Goal: Task Accomplishment & Management: Complete application form

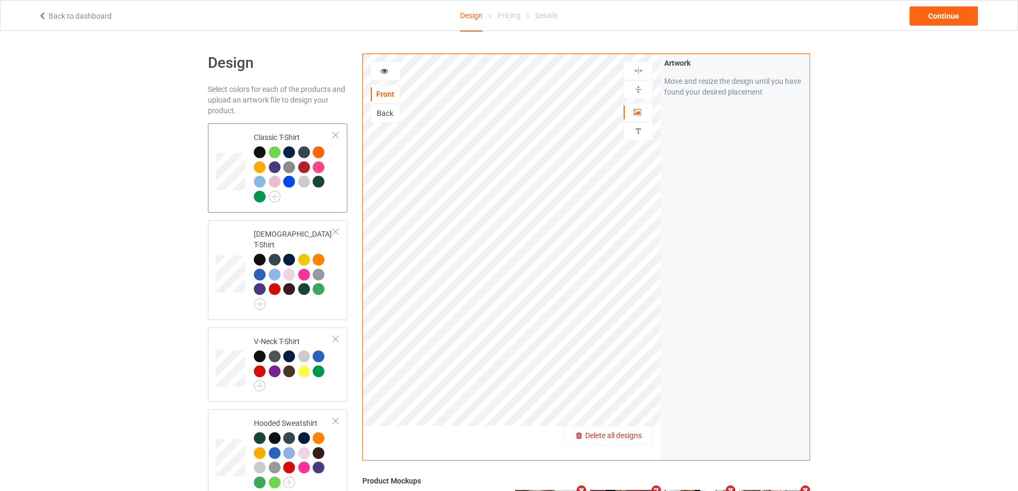
click at [635, 433] on span "Delete all designs" at bounding box center [613, 435] width 57 height 9
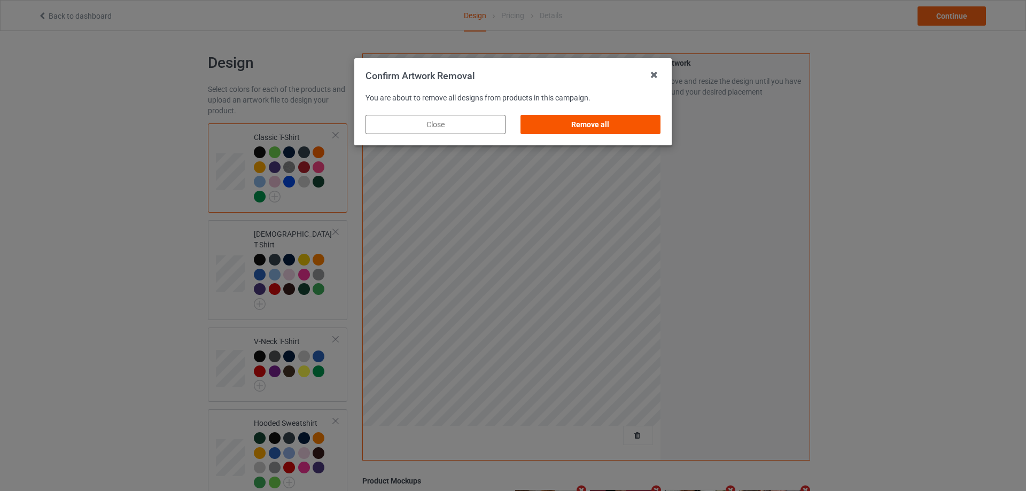
click at [630, 132] on div "Remove all" at bounding box center [591, 124] width 140 height 19
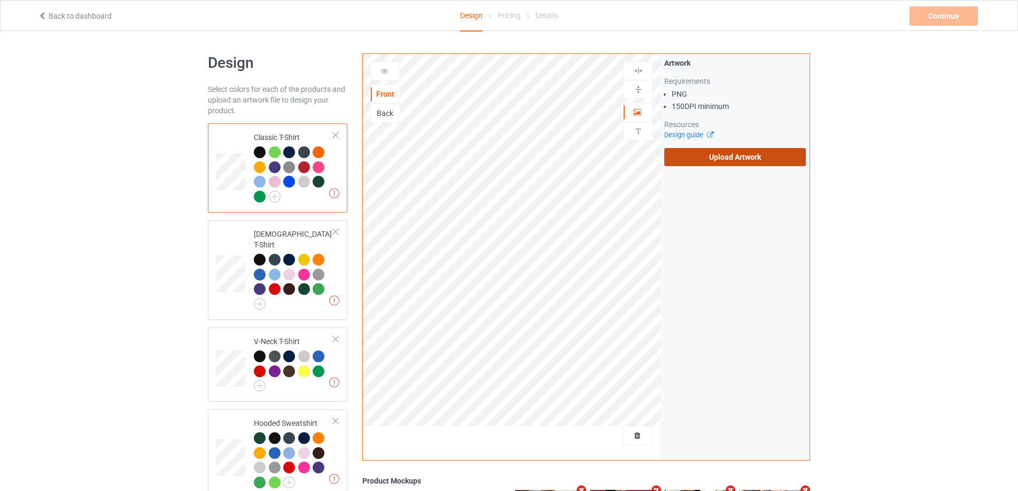
click at [730, 160] on label "Upload Artwork" at bounding box center [736, 157] width 142 height 18
click at [0, 0] on input "Upload Artwork" at bounding box center [0, 0] width 0 height 0
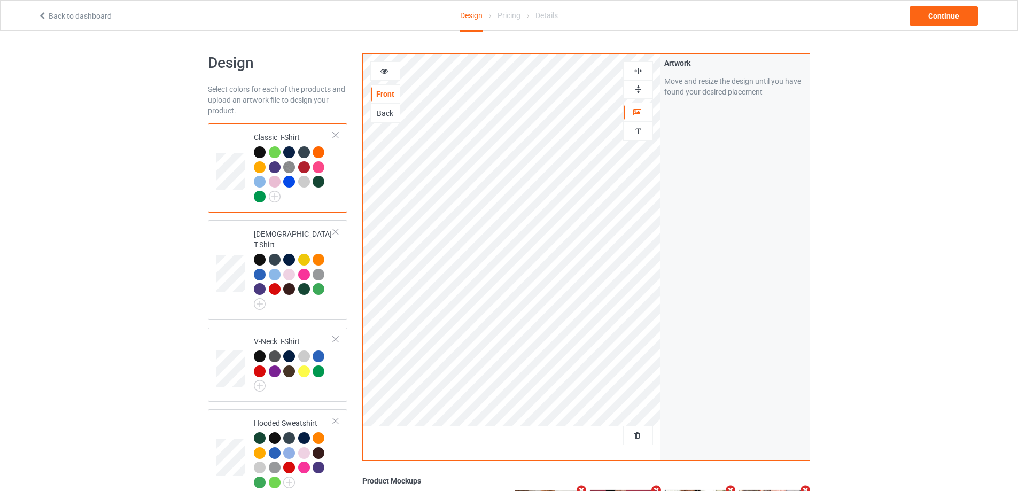
scroll to position [252, 0]
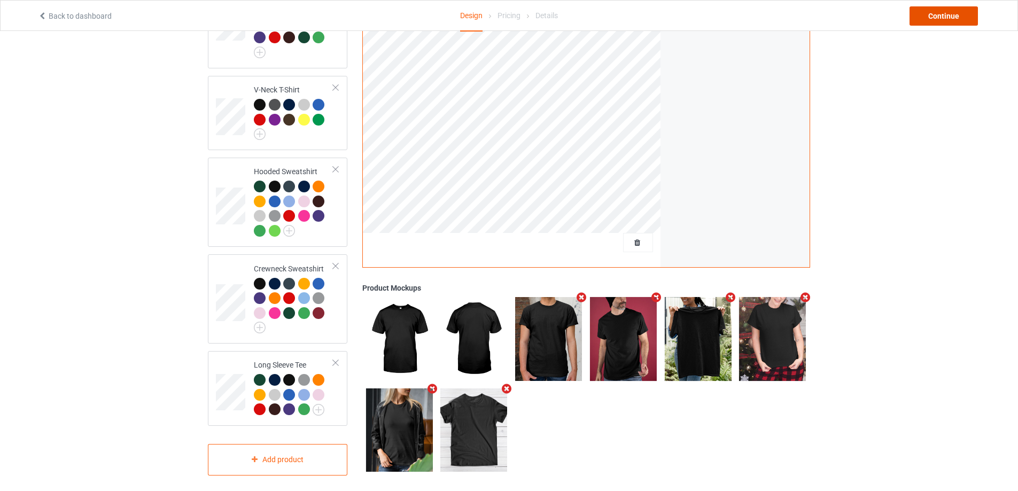
click at [931, 14] on div "Continue" at bounding box center [944, 15] width 68 height 19
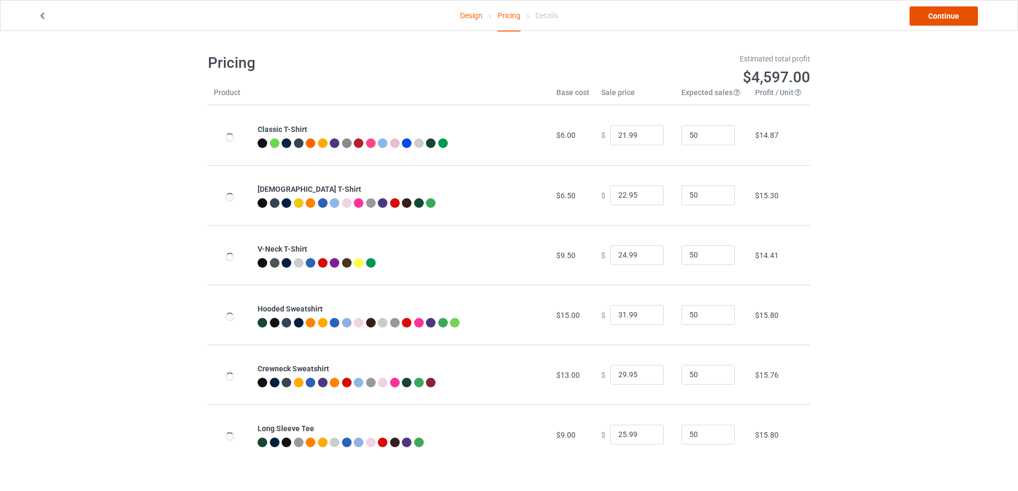
click at [935, 11] on link "Continue" at bounding box center [944, 15] width 68 height 19
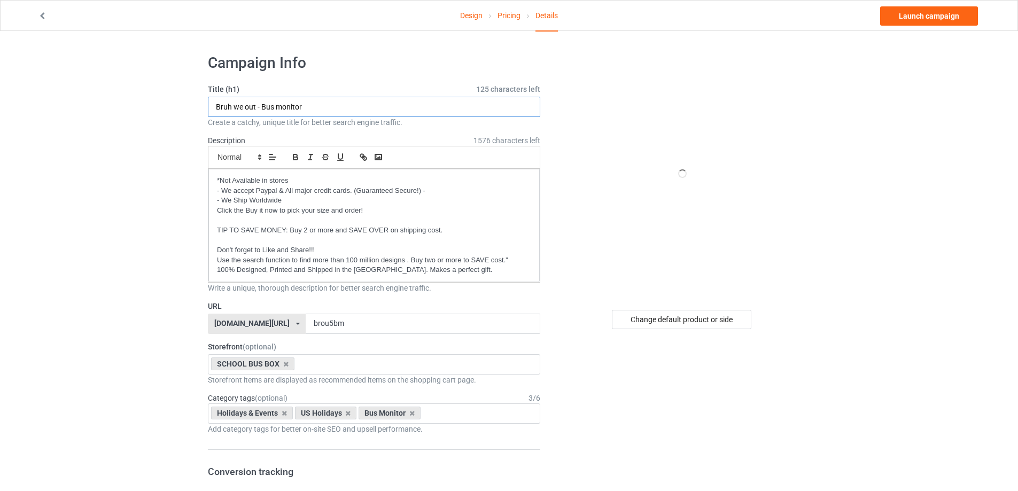
click at [331, 107] on input "Bruh we out - Bus monitor" at bounding box center [374, 107] width 333 height 20
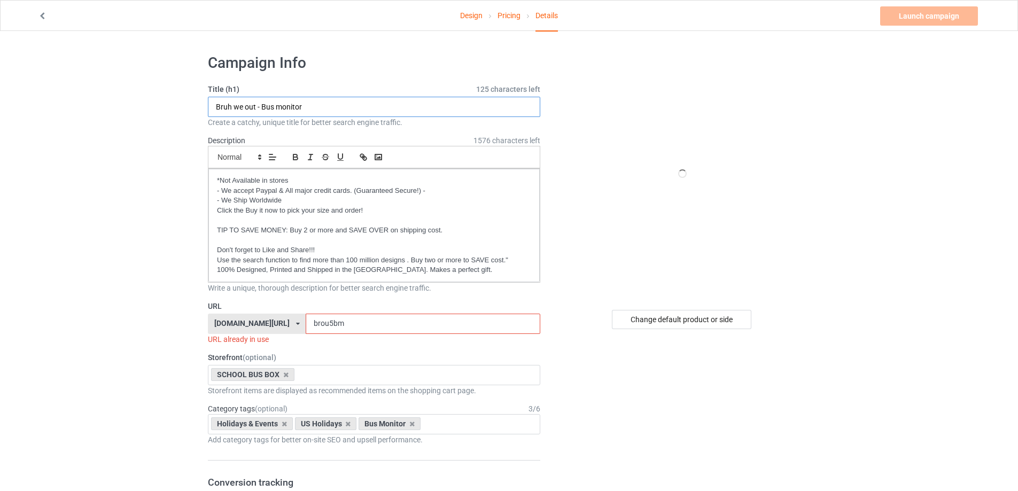
click at [254, 104] on input "Bruh we out - Bus monitor" at bounding box center [374, 107] width 333 height 20
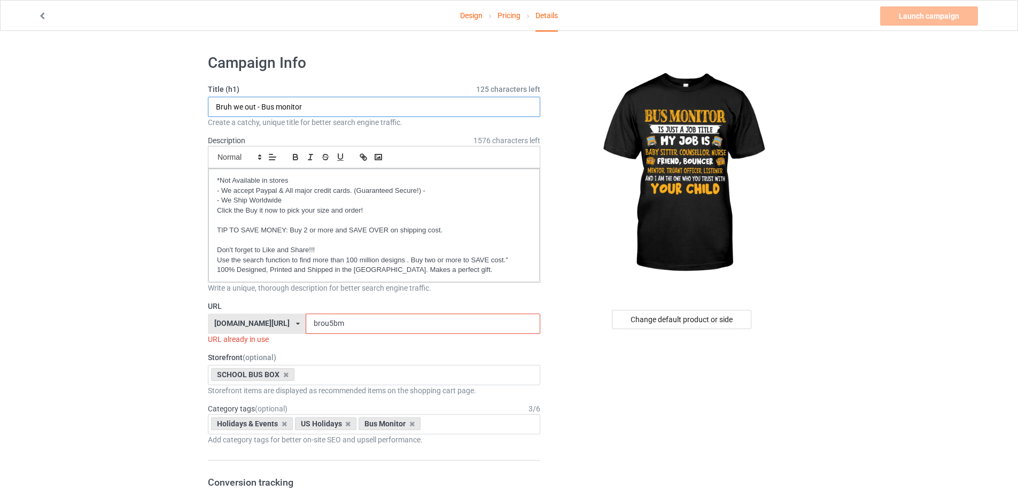
drag, startPoint x: 261, startPoint y: 104, endPoint x: 208, endPoint y: 109, distance: 53.1
click at [292, 101] on input "Bus monitor" at bounding box center [374, 107] width 333 height 20
type input "Bus monitor life"
click at [327, 328] on input "brou5bm" at bounding box center [423, 324] width 234 height 20
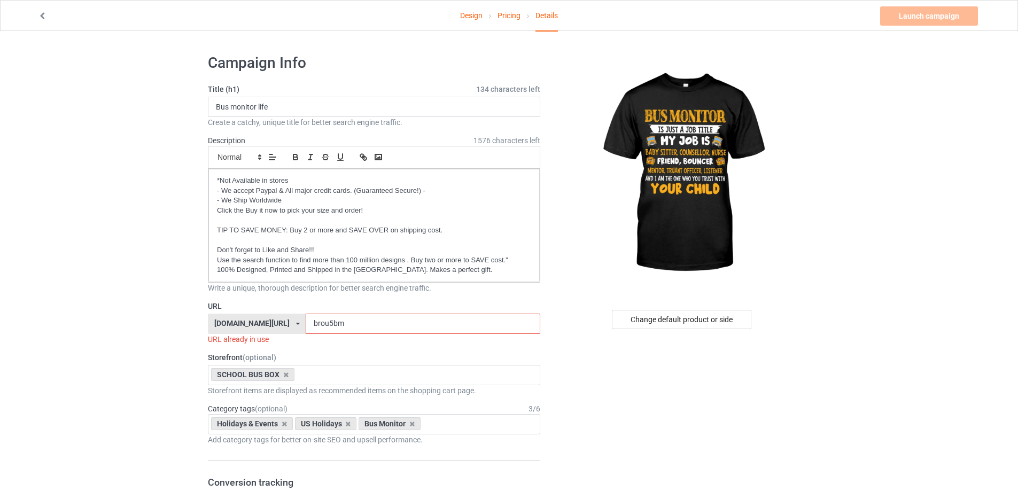
click at [327, 328] on input "brou5bm" at bounding box center [423, 324] width 234 height 20
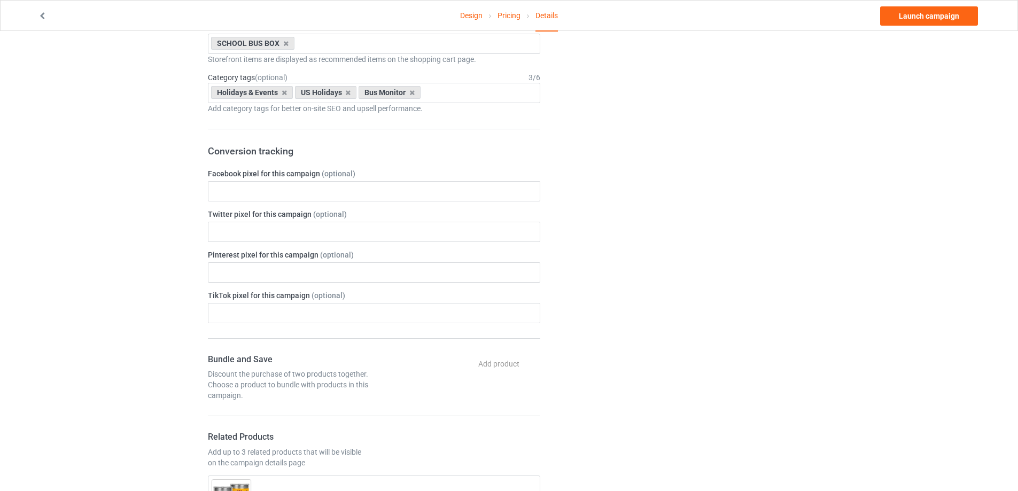
scroll to position [695, 0]
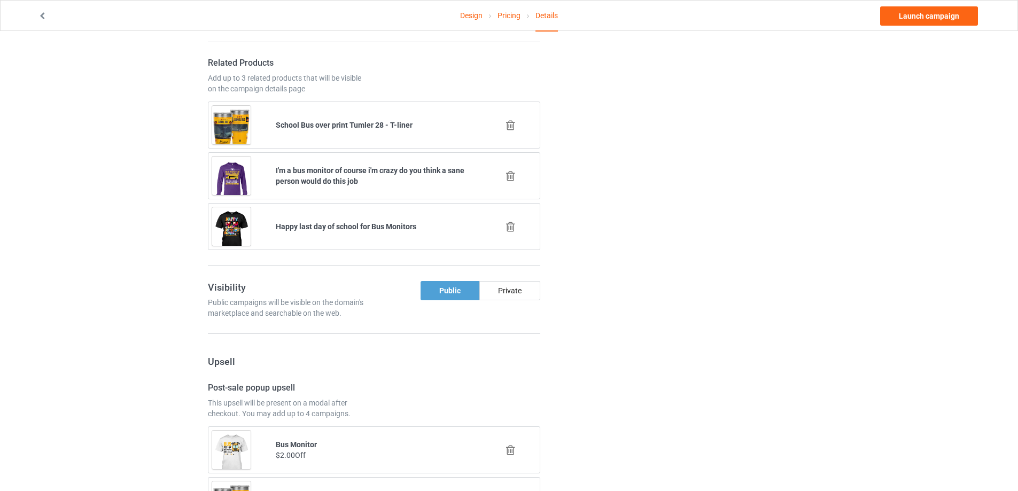
type input "bmli5"
click at [515, 227] on icon at bounding box center [510, 226] width 13 height 11
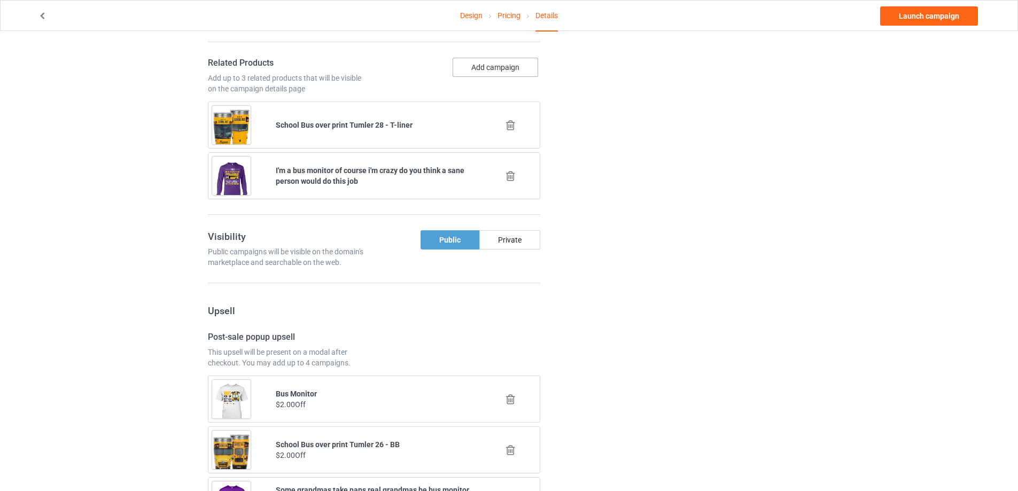
click at [489, 69] on button "Add campaign" at bounding box center [496, 67] width 86 height 19
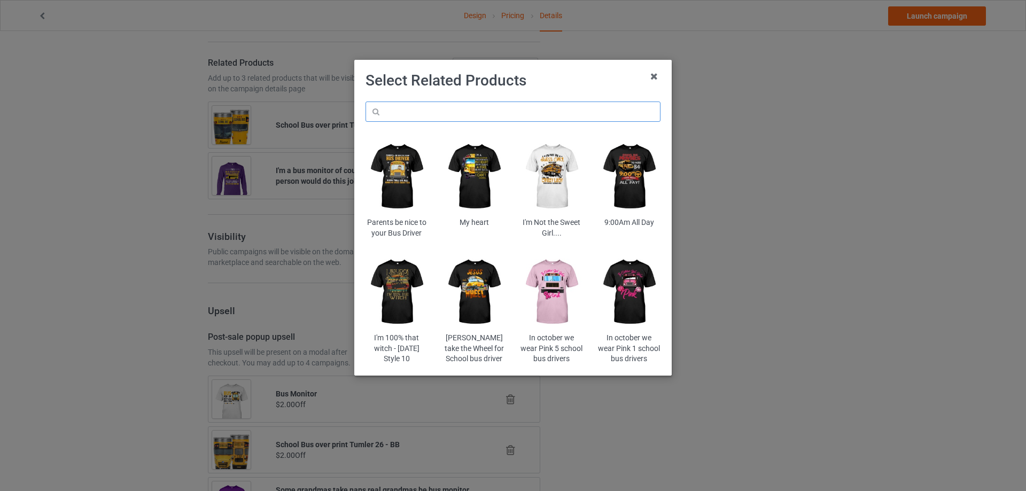
click at [453, 112] on input "text" at bounding box center [513, 112] width 295 height 20
type input "costume"
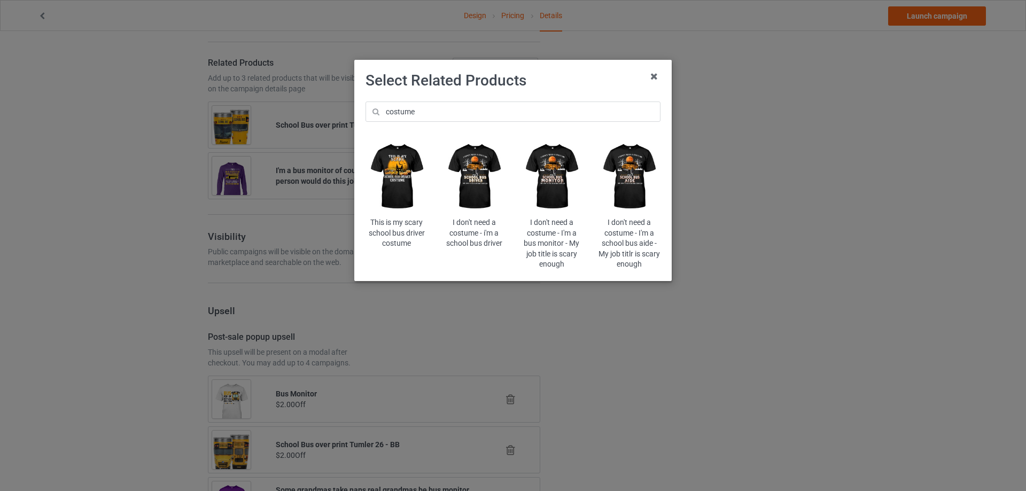
click at [561, 249] on div "I don't need a costume - I'm a bus monitor - My job title is scary enough" at bounding box center [552, 244] width 63 height 52
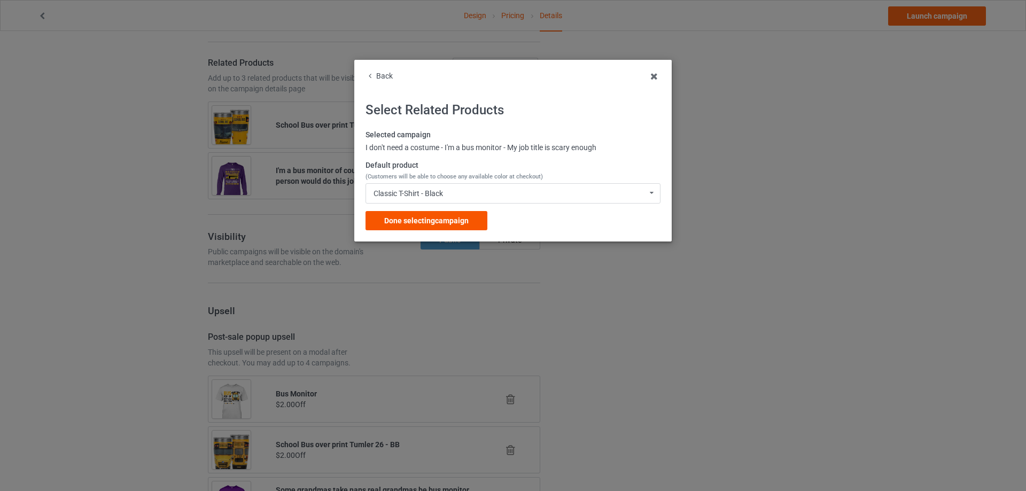
click at [415, 218] on span "Done selecting campaign" at bounding box center [426, 221] width 84 height 9
click at [415, 332] on div "Post-sale popup upsell This upsell will be present on a modal after checkout. Y…" at bounding box center [374, 350] width 340 height 36
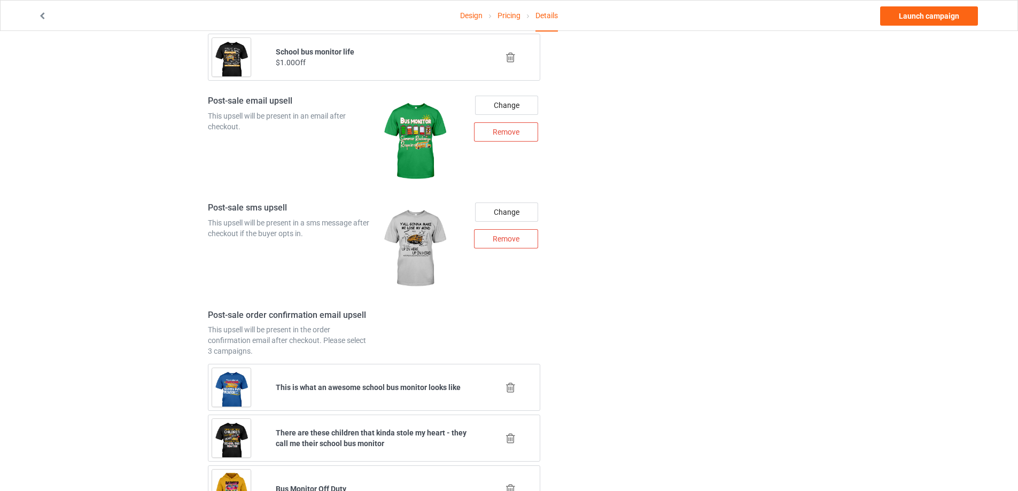
scroll to position [1347, 0]
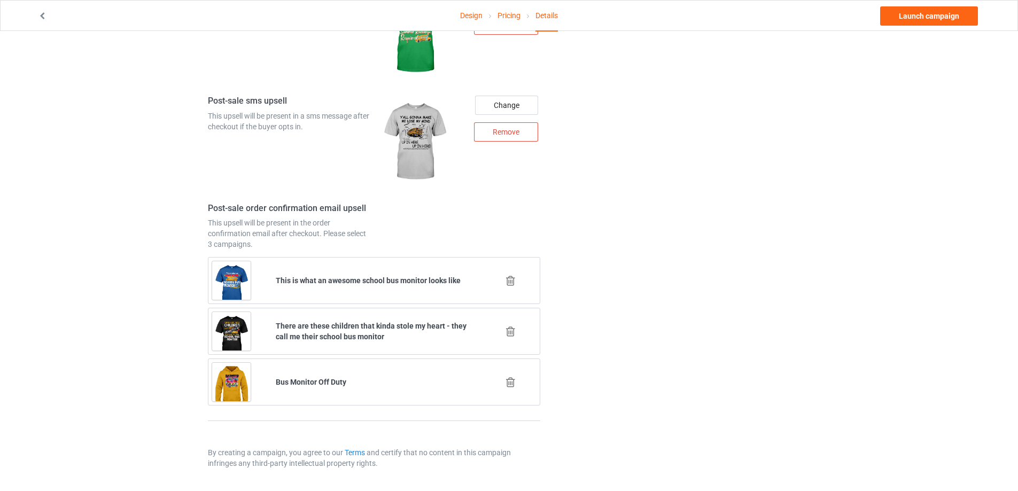
click at [516, 380] on icon at bounding box center [510, 382] width 13 height 11
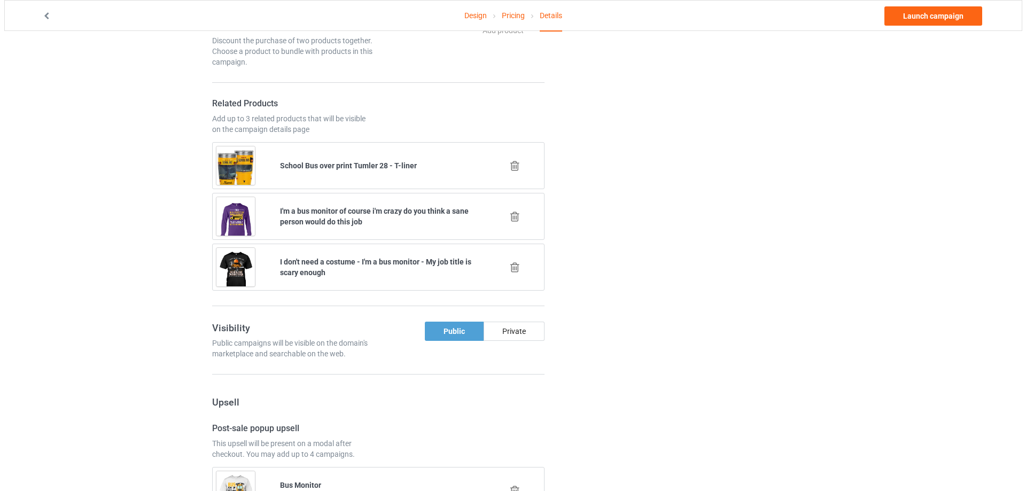
scroll to position [1296, 0]
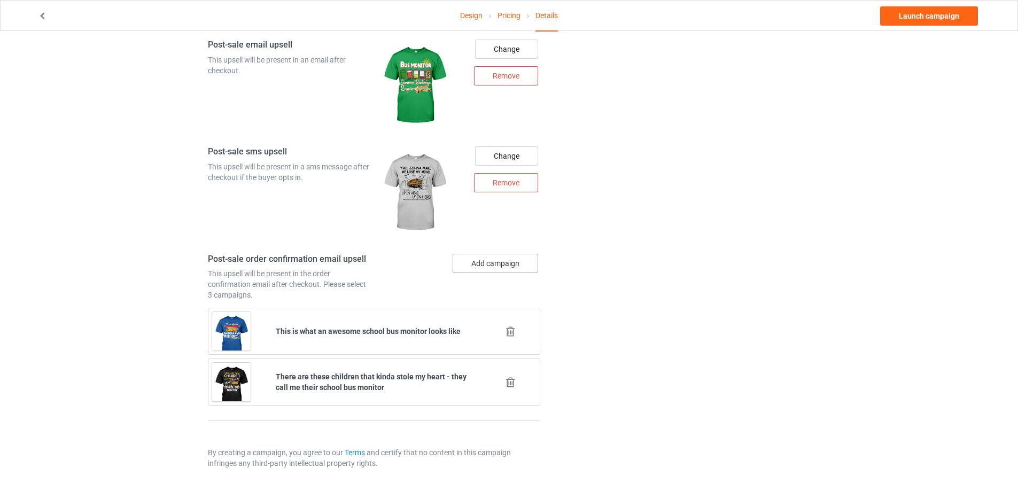
click at [503, 268] on button "Add campaign" at bounding box center [496, 263] width 86 height 19
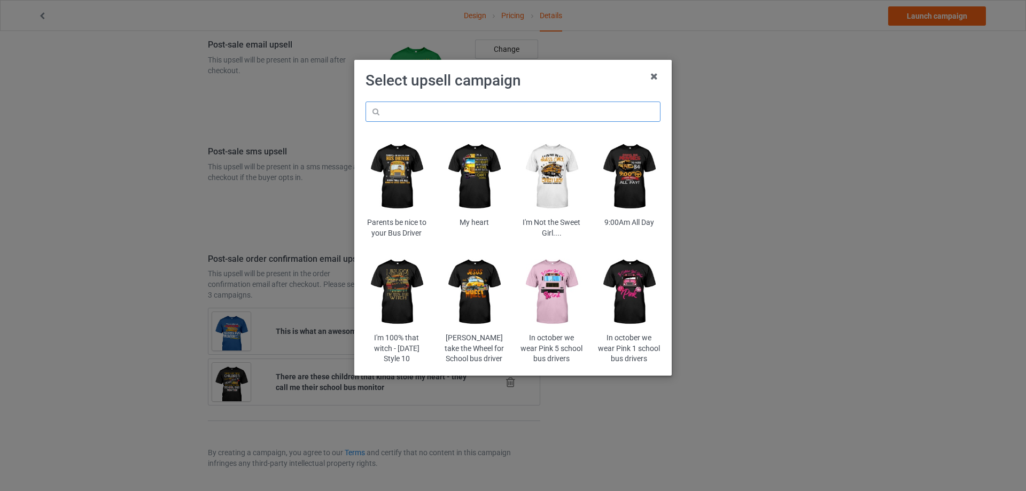
click at [455, 116] on input "text" at bounding box center [513, 112] width 295 height 20
type input "monitor"
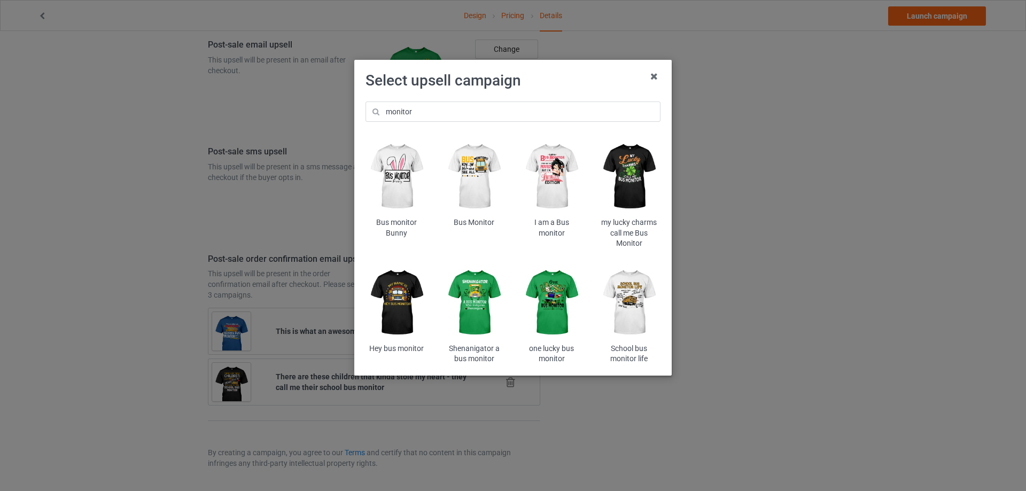
click at [640, 304] on img at bounding box center [629, 303] width 63 height 78
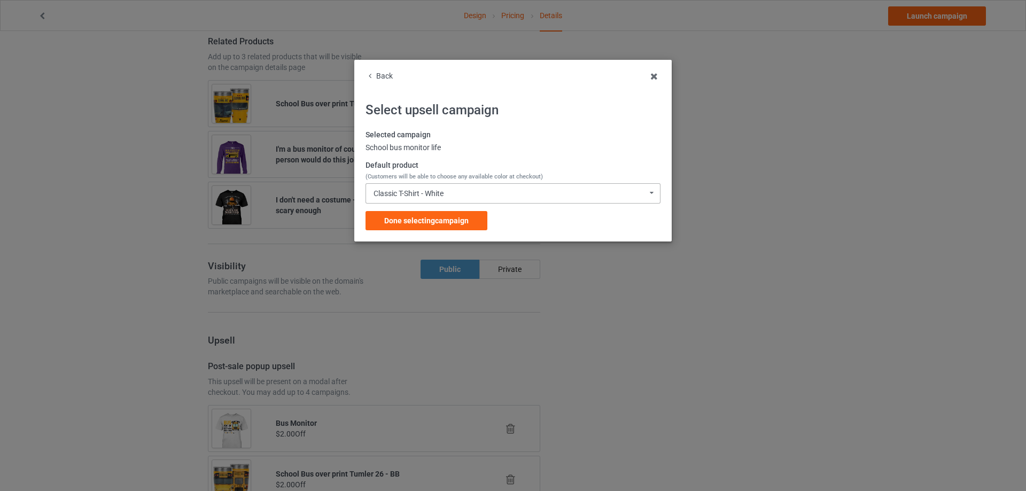
scroll to position [1296, 0]
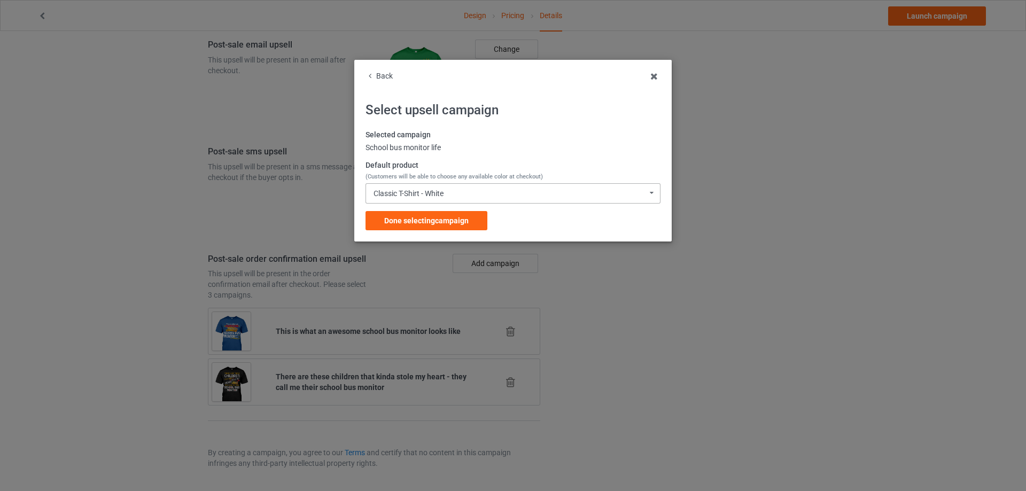
click at [424, 195] on div "Classic T-Shirt - White" at bounding box center [409, 193] width 70 height 7
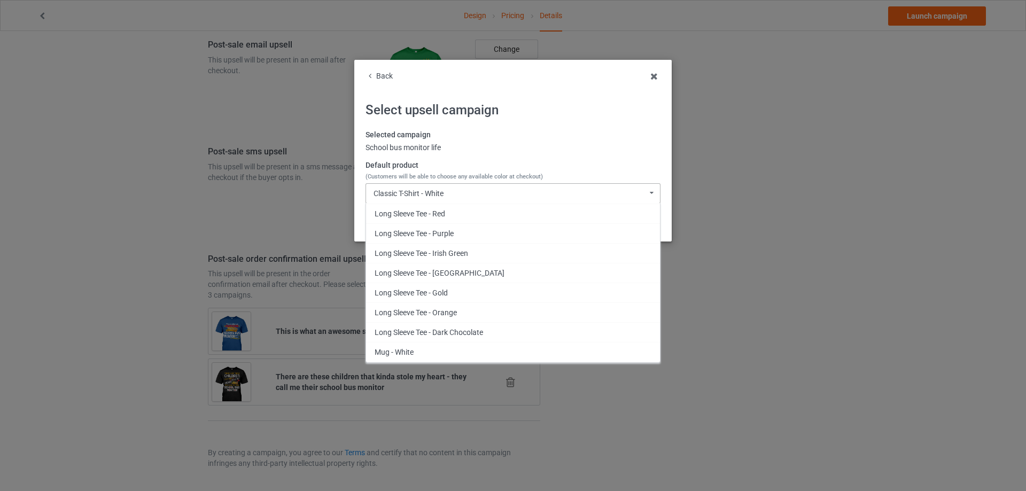
scroll to position [1337, 0]
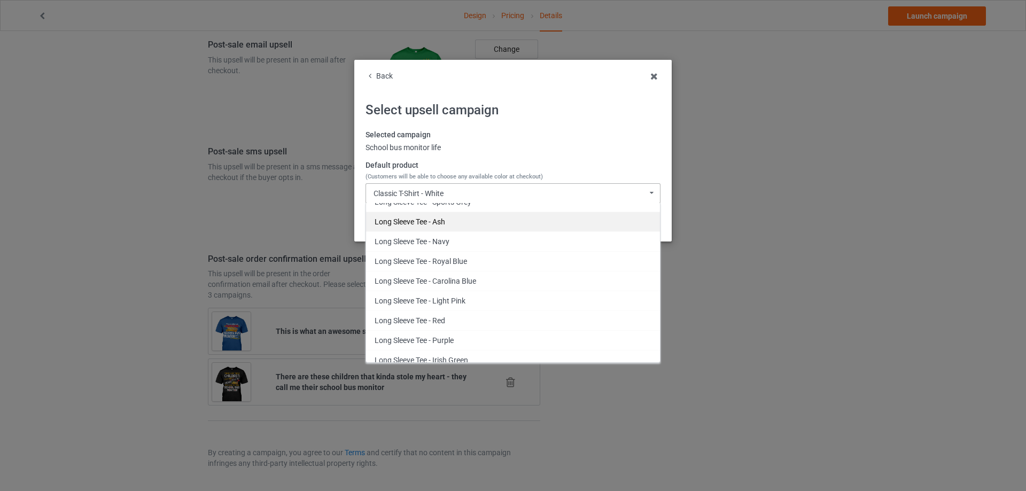
click at [444, 222] on div "Long Sleeve Tee - Ash" at bounding box center [513, 222] width 294 height 20
click at [444, 222] on span "Done selecting campaign" at bounding box center [426, 221] width 84 height 9
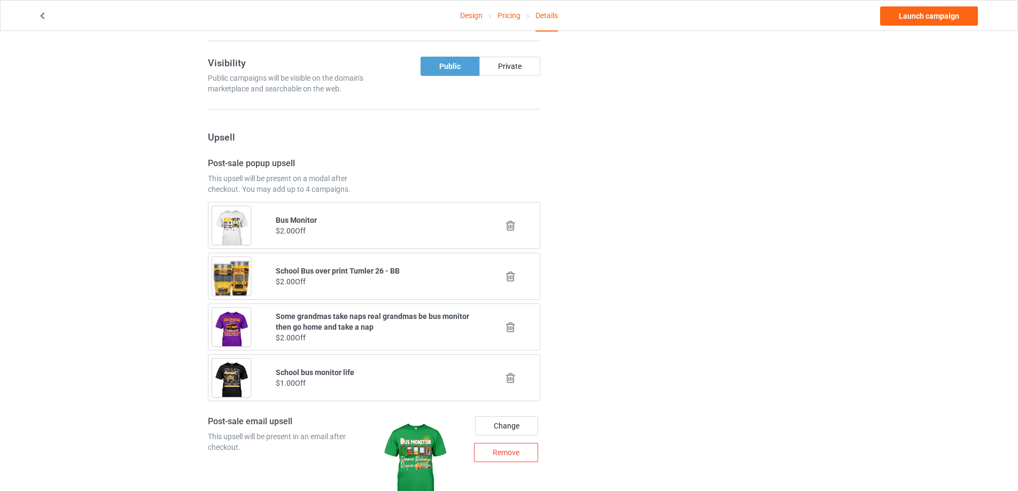
scroll to position [706, 0]
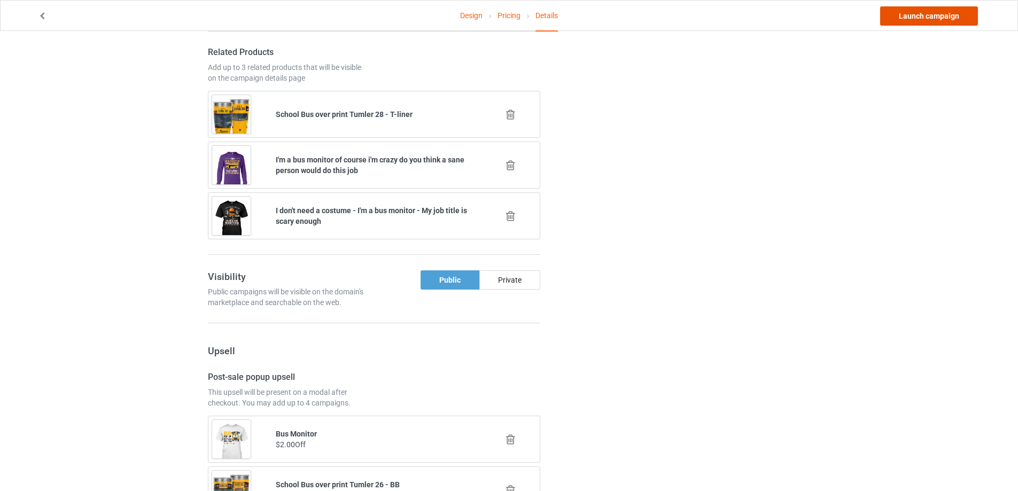
click at [932, 17] on link "Launch campaign" at bounding box center [930, 15] width 98 height 19
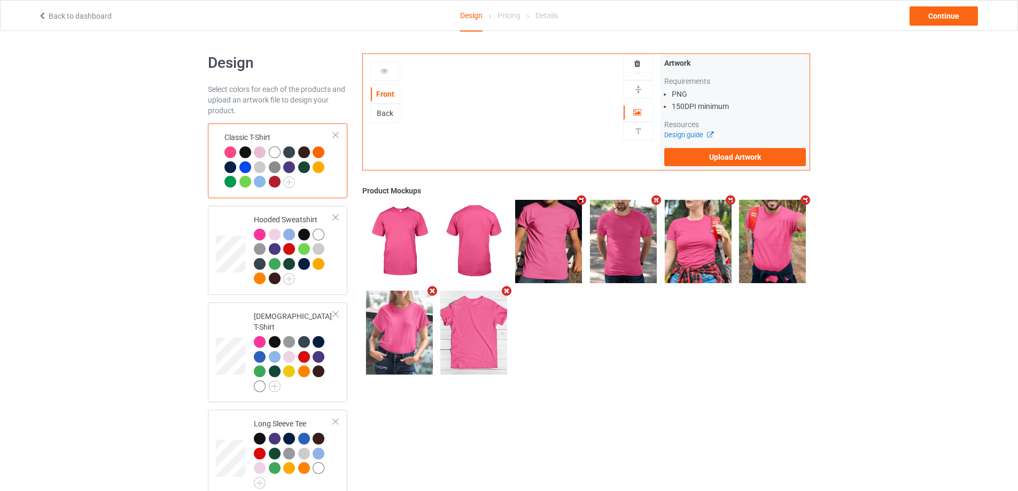
click at [767, 166] on div "Artwork Requirements PNG 150 DPI minimum Resources Design guide Upload Artwork" at bounding box center [735, 112] width 149 height 116
click at [766, 164] on label "Upload Artwork" at bounding box center [736, 157] width 142 height 18
click at [0, 0] on input "Upload Artwork" at bounding box center [0, 0] width 0 height 0
click at [535, 133] on div "Front Back Artwork Upload artwork before adding personalization" at bounding box center [512, 112] width 298 height 116
click at [336, 249] on td "Hooded Sweatshirt" at bounding box center [293, 250] width 91 height 81
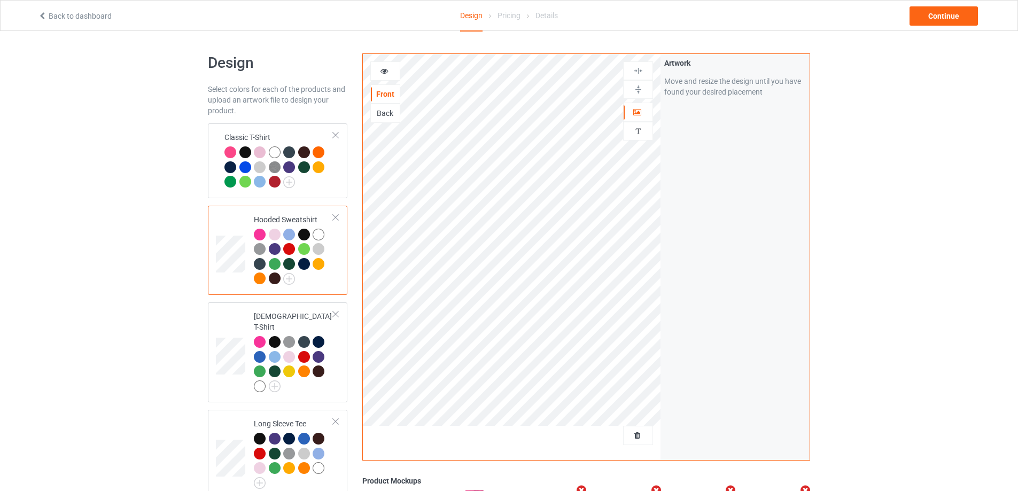
click at [642, 441] on div at bounding box center [638, 435] width 30 height 19
click at [639, 437] on span "Delete all designs" at bounding box center [613, 435] width 57 height 9
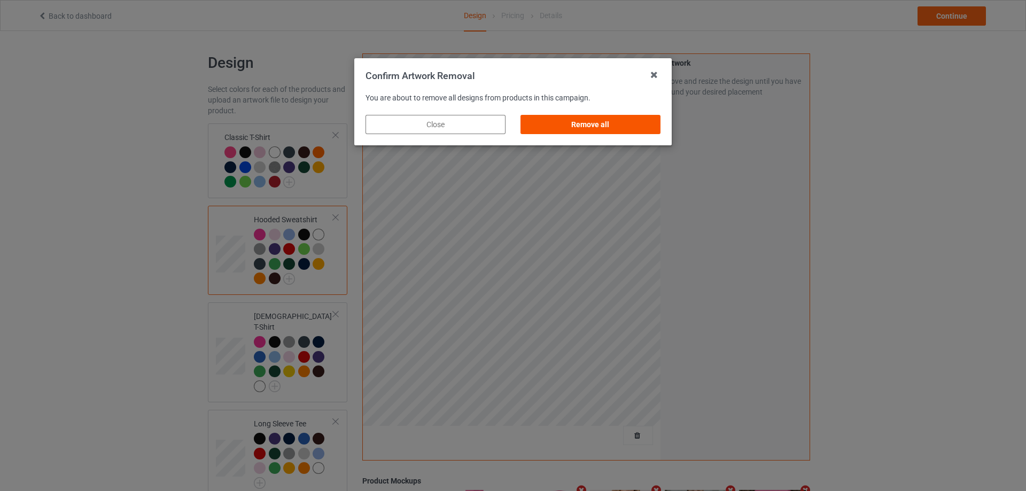
click at [578, 126] on div "Remove all" at bounding box center [591, 124] width 140 height 19
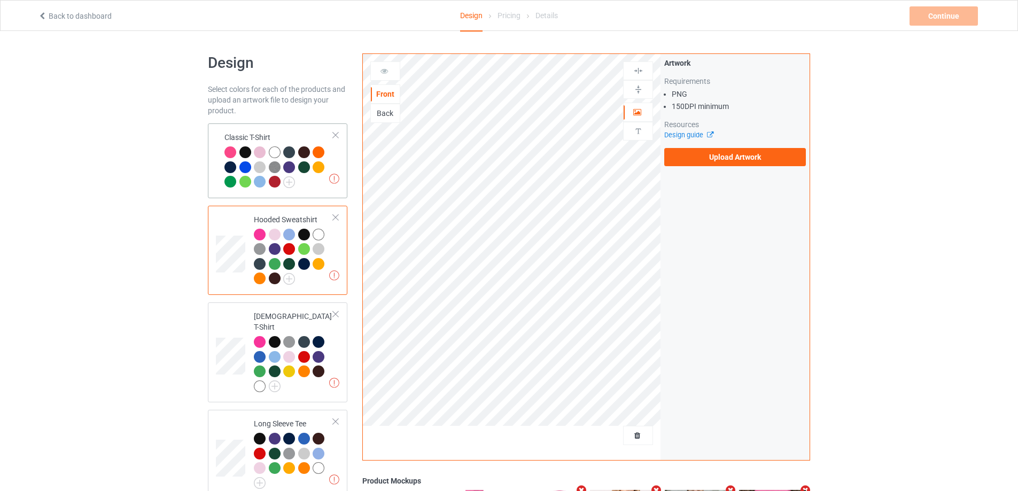
click at [315, 192] on td "Missing artworks Classic T-Shirt" at bounding box center [279, 161] width 121 height 66
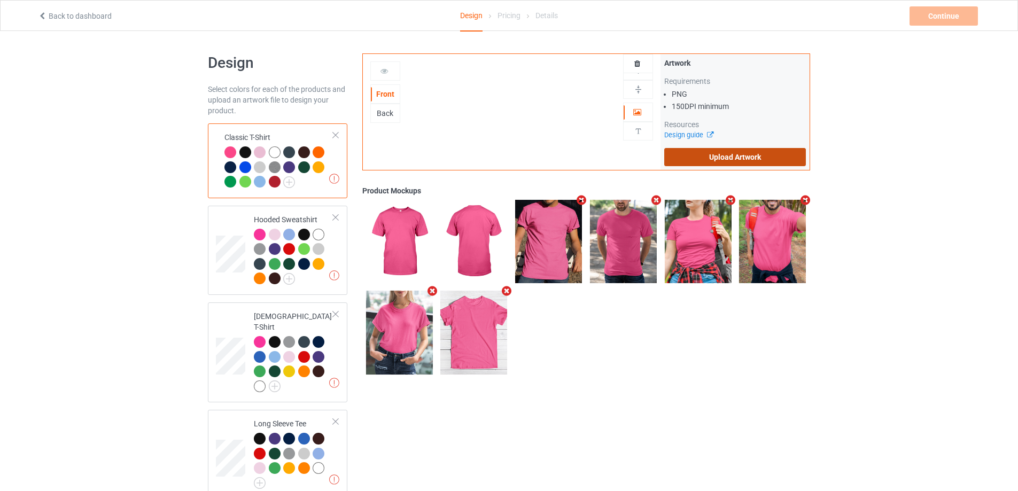
click at [715, 158] on label "Upload Artwork" at bounding box center [736, 157] width 142 height 18
click at [0, 0] on input "Upload Artwork" at bounding box center [0, 0] width 0 height 0
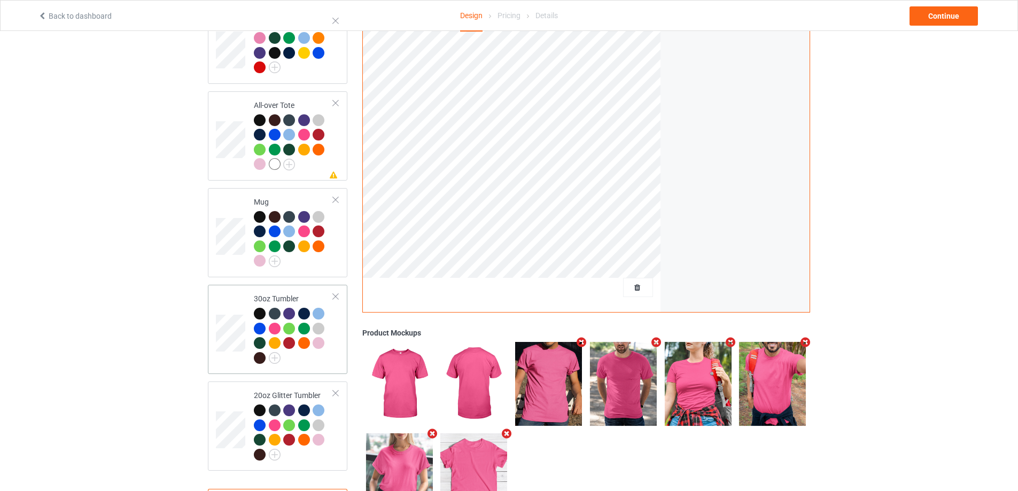
scroll to position [904, 0]
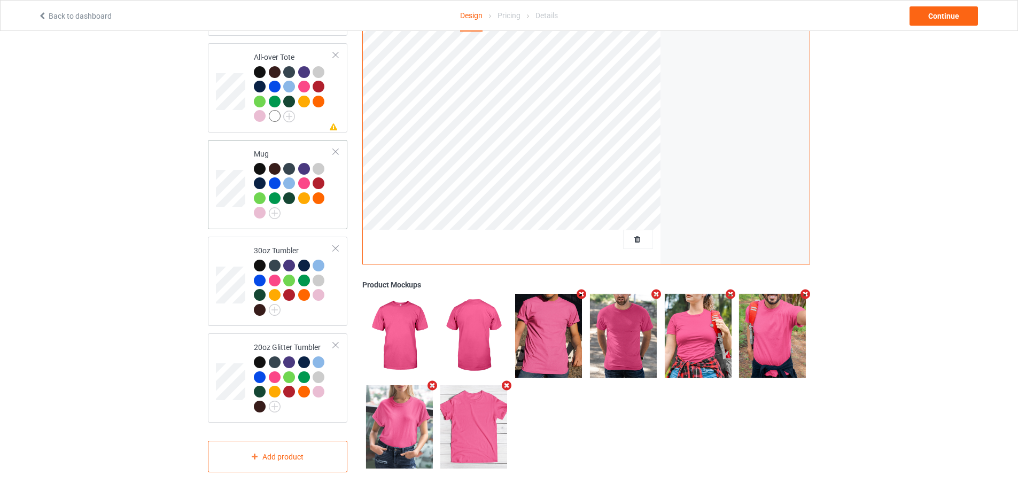
click at [301, 211] on div at bounding box center [294, 192] width 80 height 59
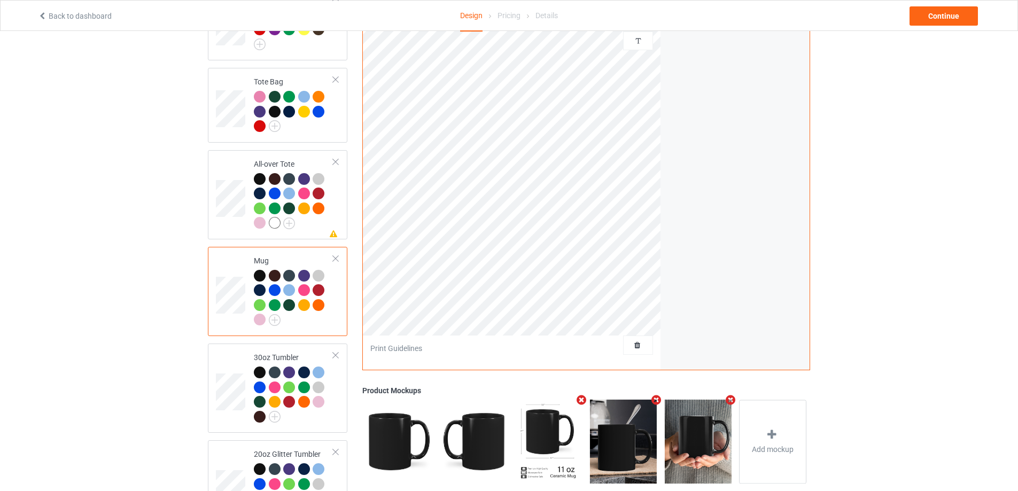
scroll to position [904, 0]
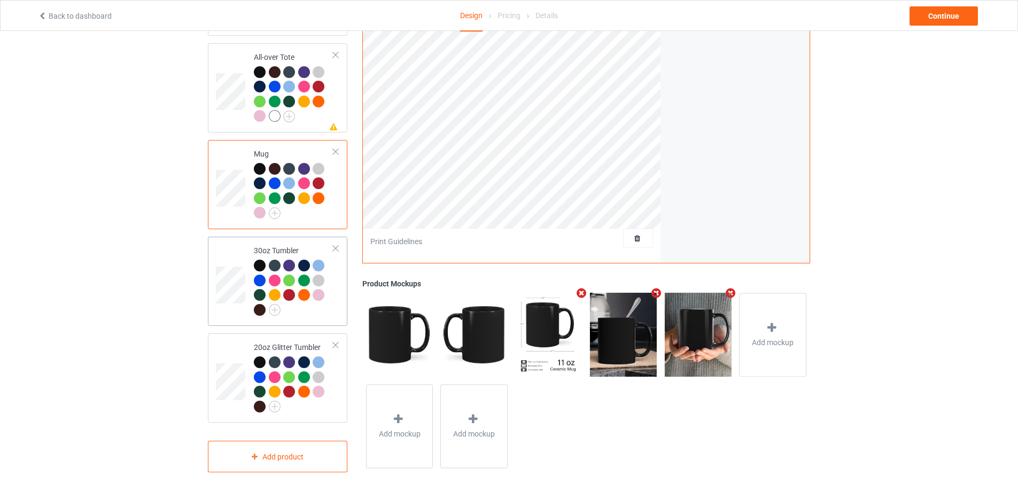
click at [325, 316] on td "30oz Tumbler" at bounding box center [293, 281] width 91 height 81
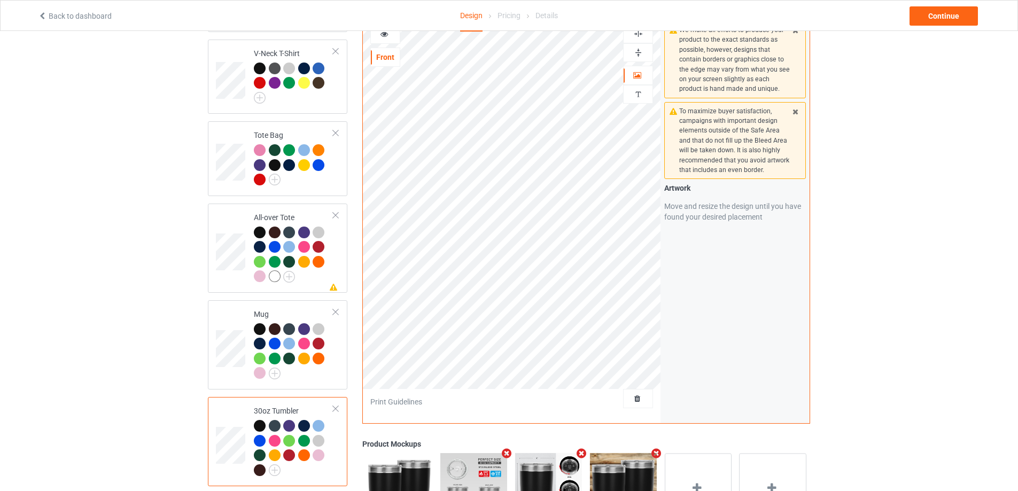
scroll to position [904, 0]
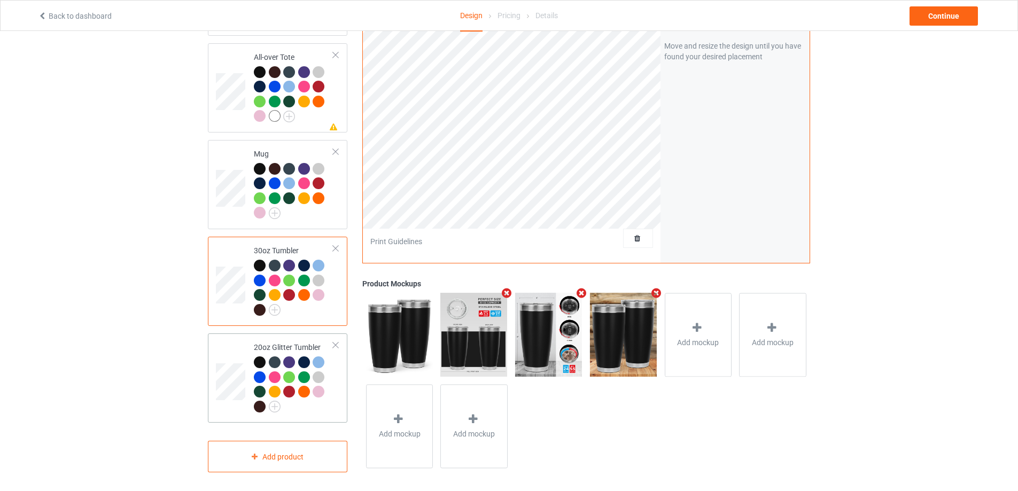
click at [336, 404] on td "20oz Glitter Tumbler" at bounding box center [293, 378] width 91 height 81
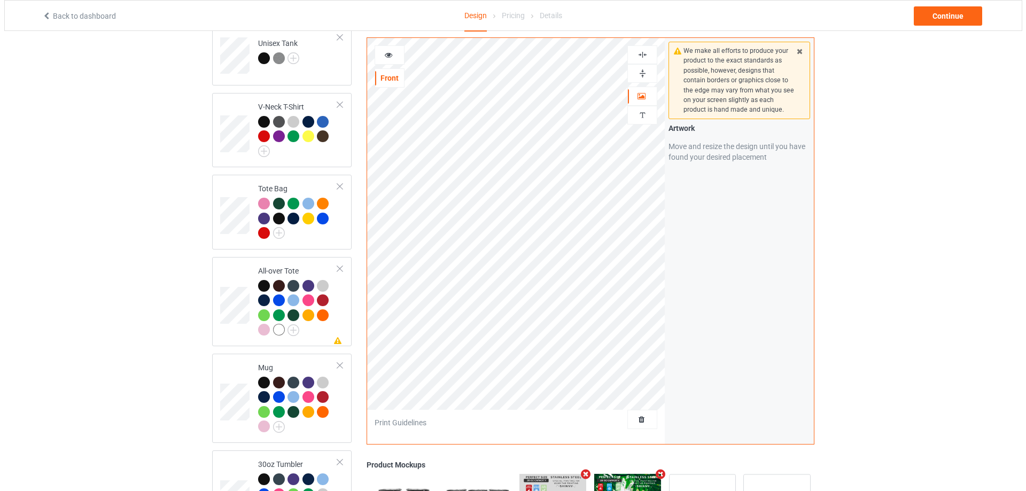
scroll to position [476, 0]
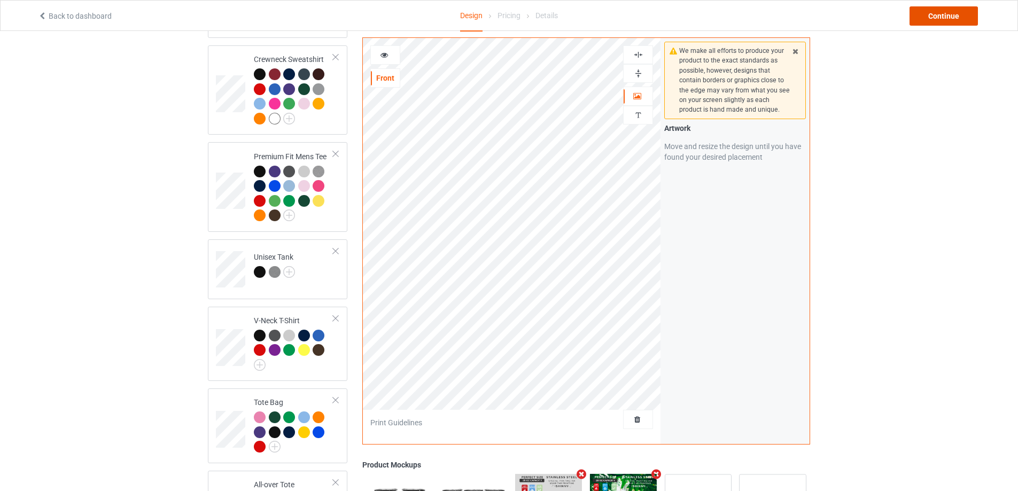
click at [932, 10] on div "Continue" at bounding box center [944, 15] width 68 height 19
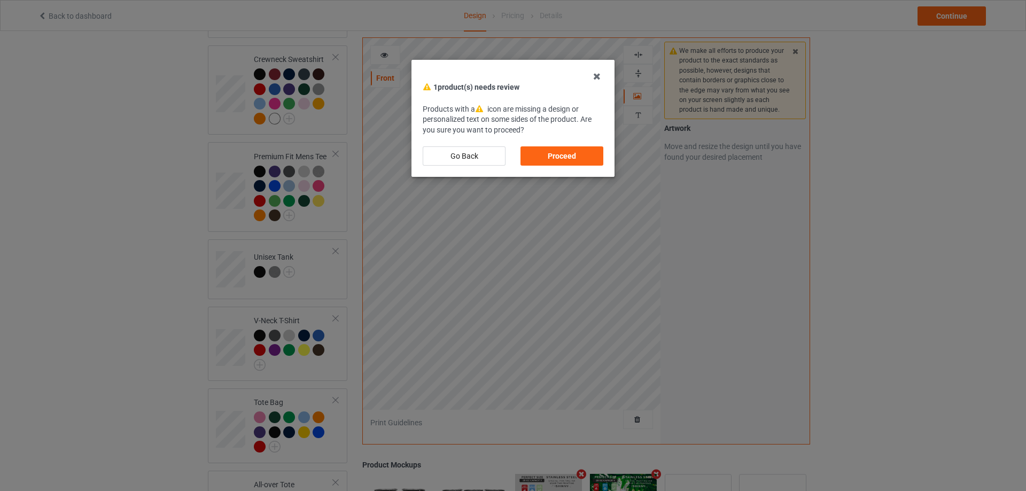
click at [577, 146] on div "Proceed" at bounding box center [562, 156] width 98 height 34
click at [577, 153] on div "Proceed" at bounding box center [562, 155] width 83 height 19
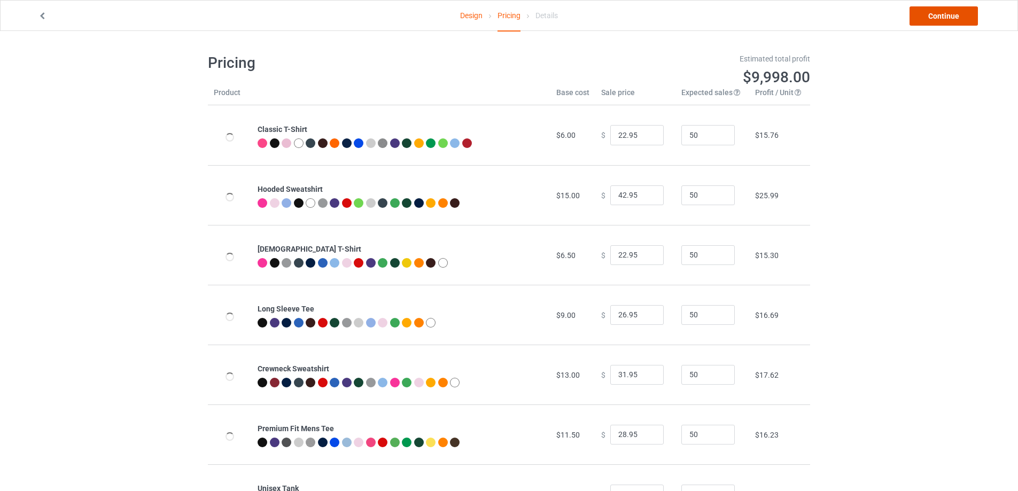
click at [944, 16] on link "Continue" at bounding box center [944, 15] width 68 height 19
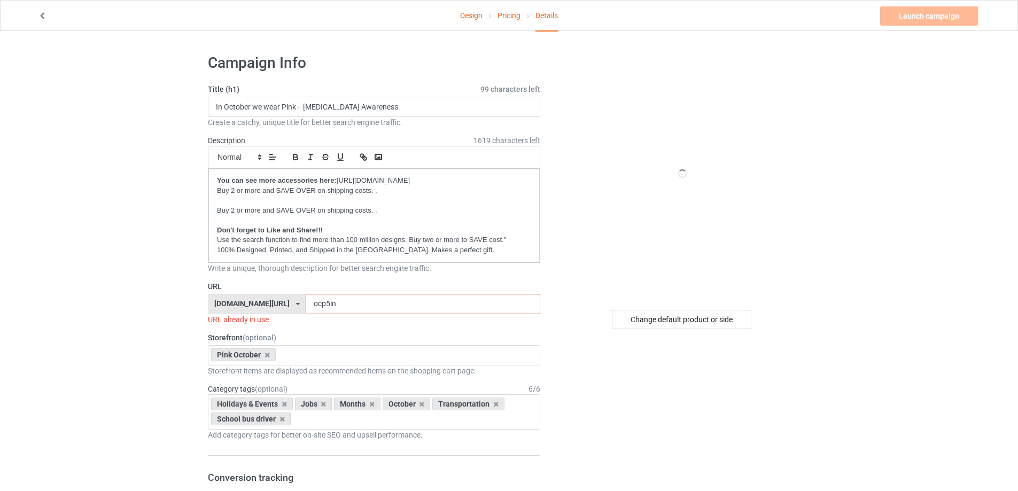
click at [480, 20] on link "Design" at bounding box center [471, 16] width 22 height 30
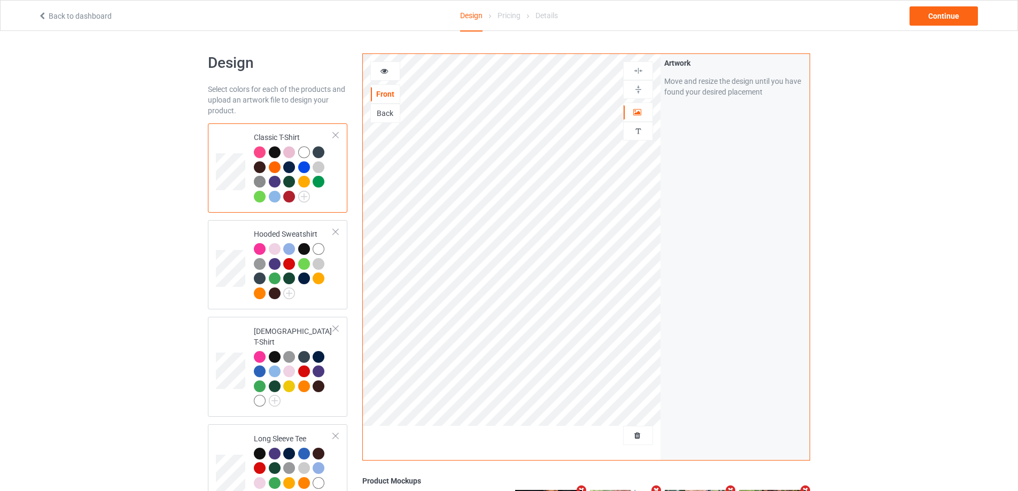
click at [500, 20] on div "Pricing" at bounding box center [509, 16] width 23 height 30
click at [930, 13] on div "Continue" at bounding box center [944, 15] width 68 height 19
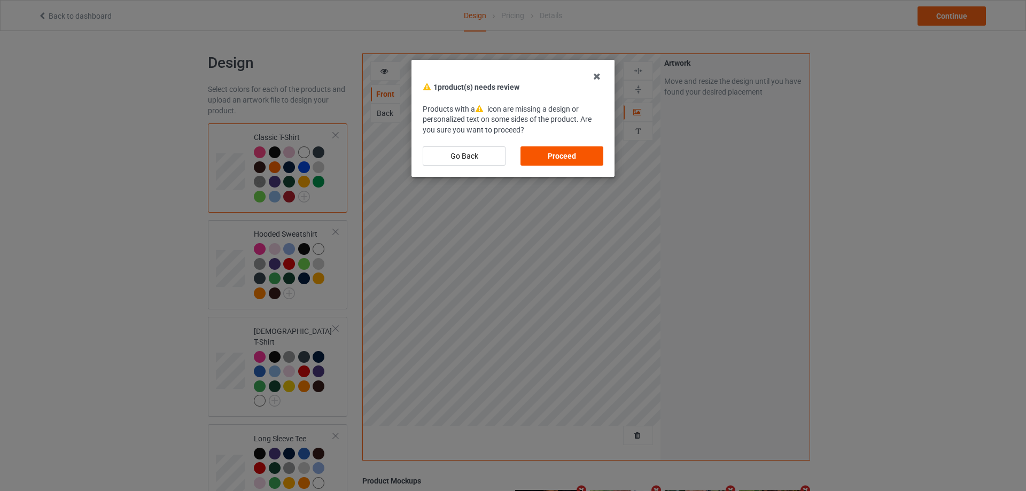
click at [537, 155] on div "Proceed" at bounding box center [562, 155] width 83 height 19
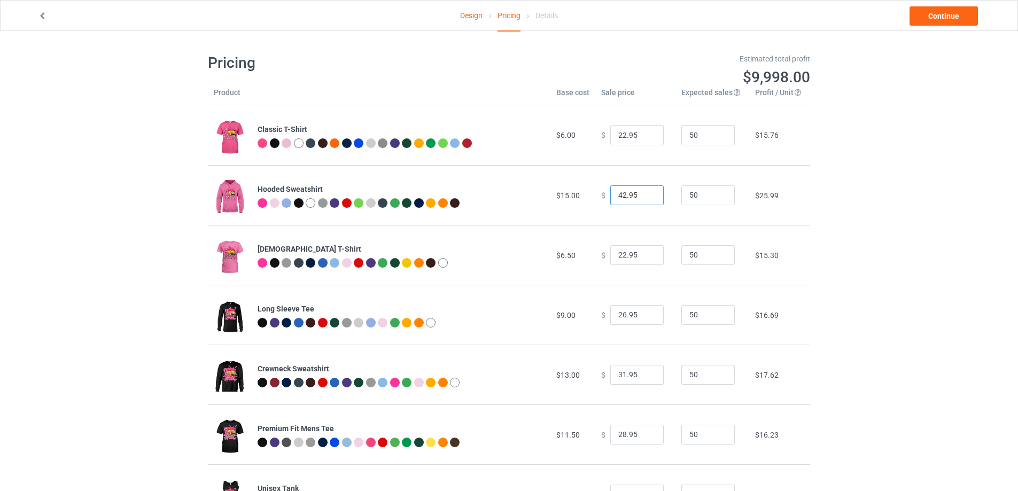
drag, startPoint x: 620, startPoint y: 198, endPoint x: 613, endPoint y: 199, distance: 7.6
click at [613, 199] on input "42.95" at bounding box center [637, 196] width 53 height 20
click at [814, 217] on div "Design Pricing Details Continue Pricing Estimated total profit $9,486.50 Produc…" at bounding box center [509, 468] width 1018 height 875
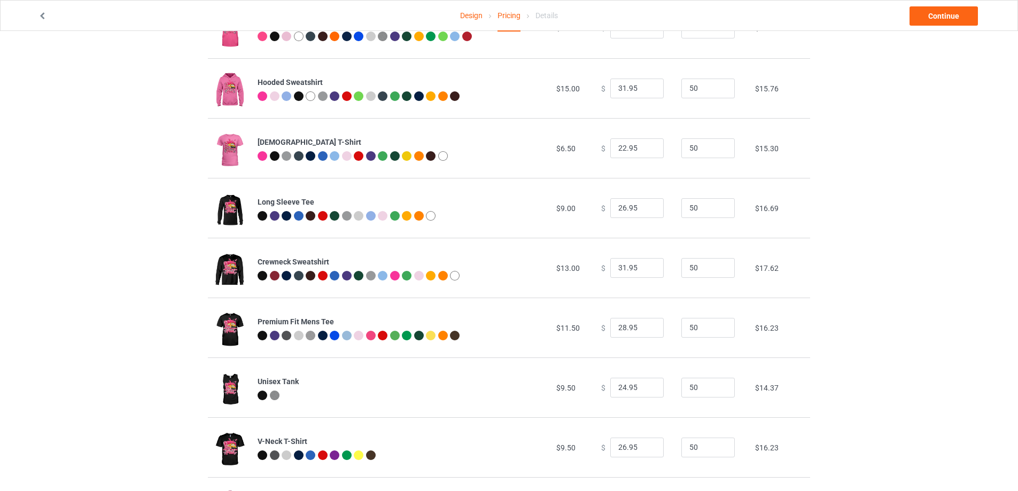
scroll to position [53, 0]
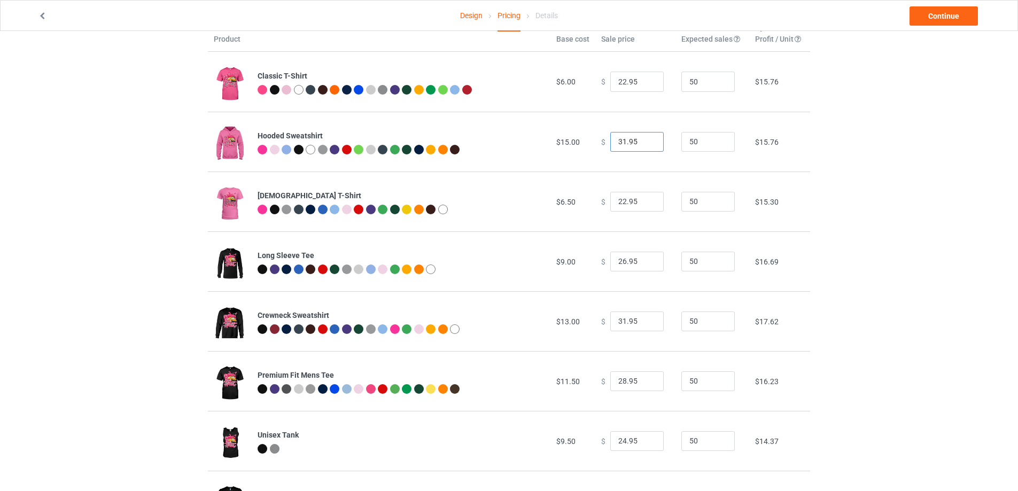
click at [620, 144] on input "31.95" at bounding box center [637, 142] width 53 height 20
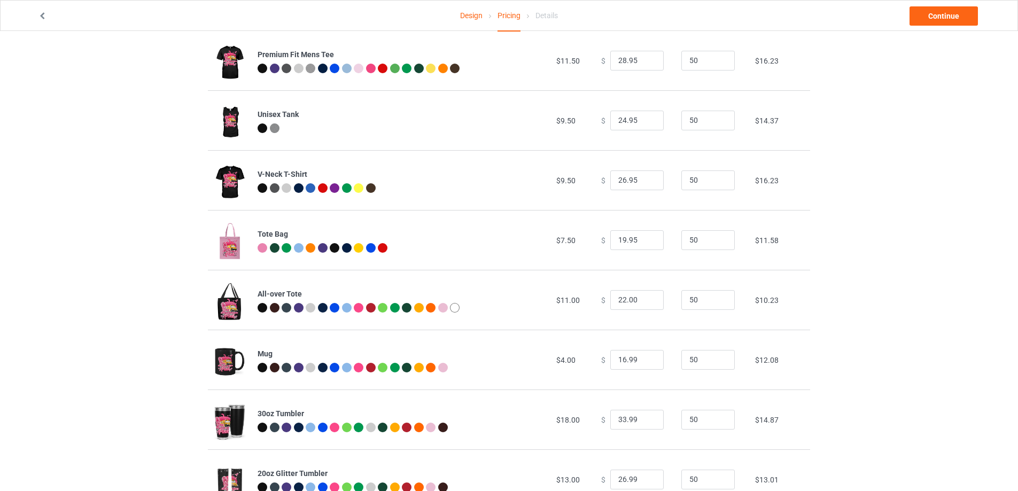
scroll to position [415, 0]
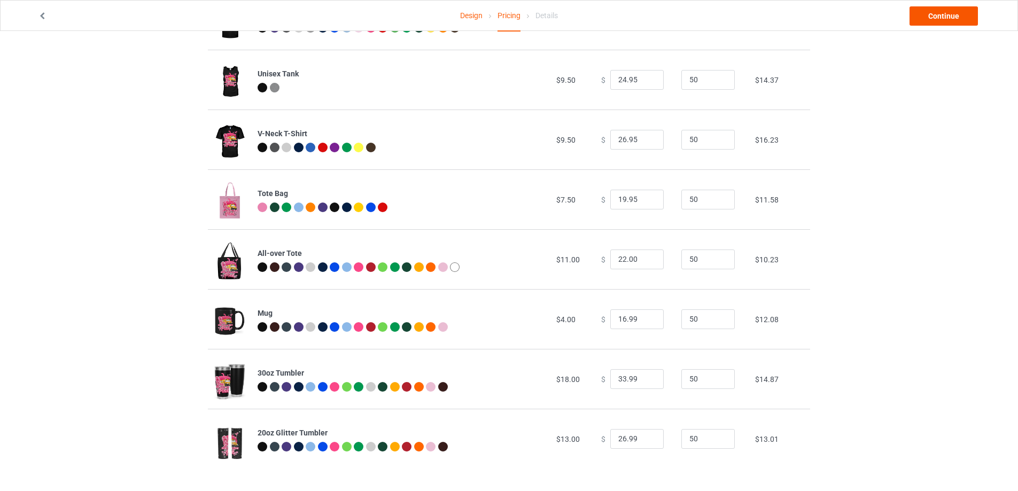
type input "32.95"
click at [939, 24] on link "Continue" at bounding box center [944, 15] width 68 height 19
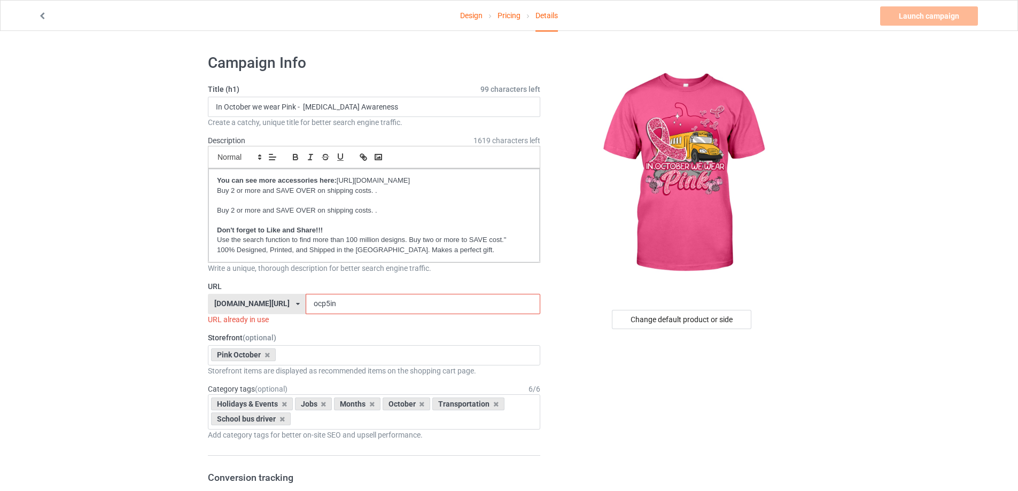
click at [333, 300] on input "ocp5in" at bounding box center [423, 304] width 234 height 20
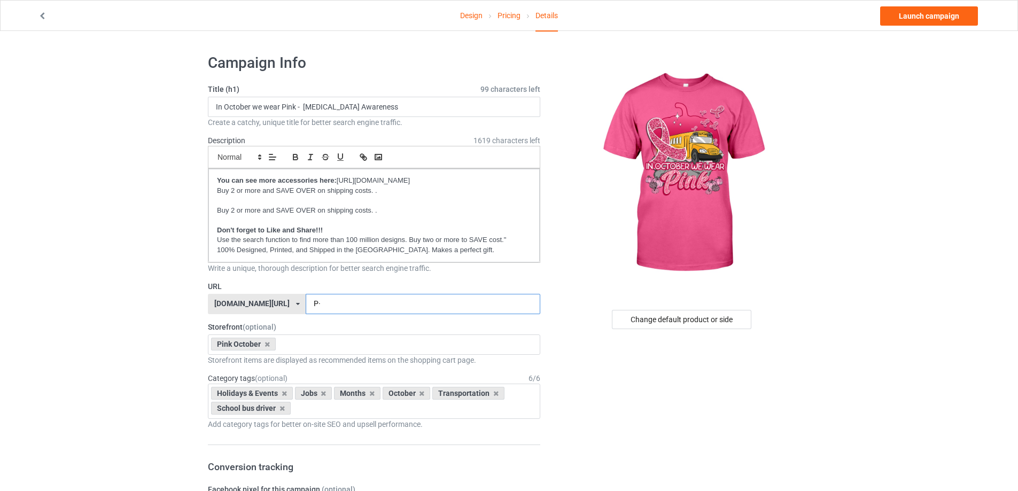
type input "P"
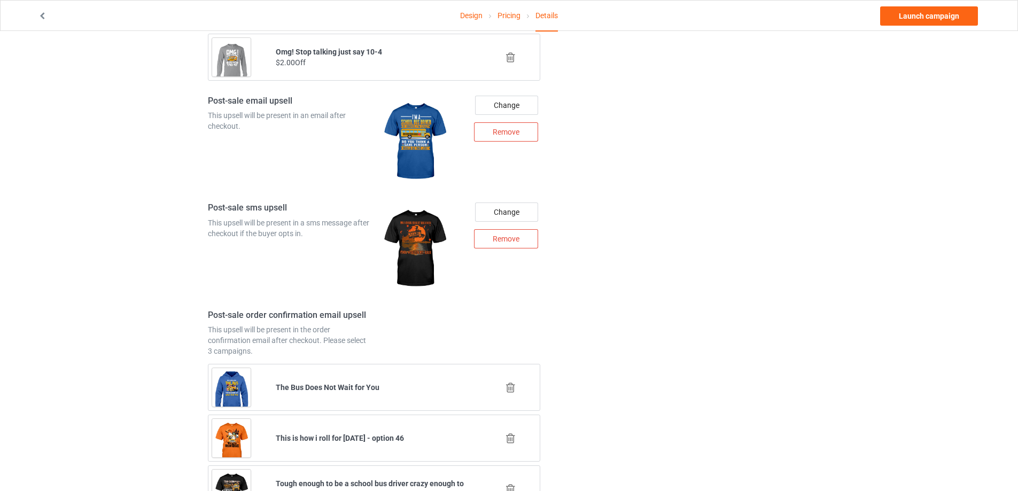
scroll to position [1342, 0]
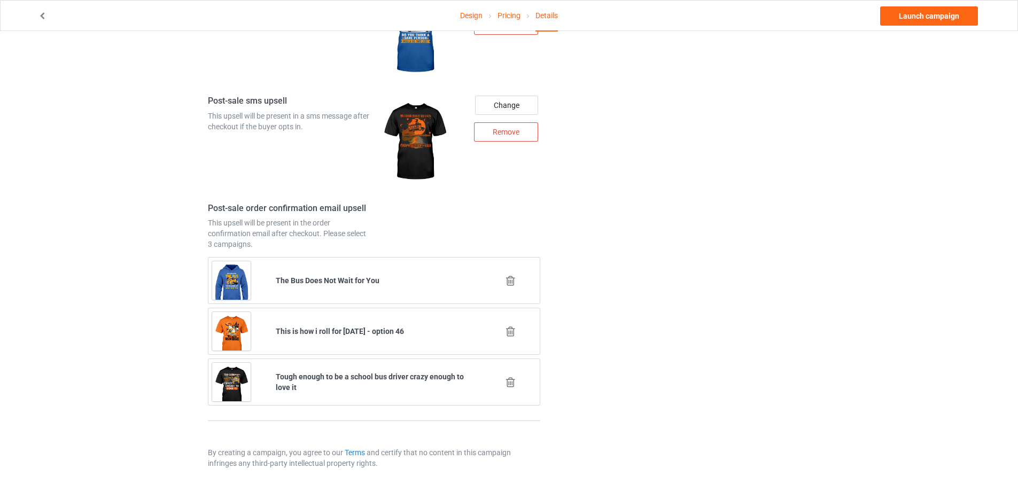
type input "pioc"
click at [511, 386] on icon at bounding box center [510, 382] width 13 height 11
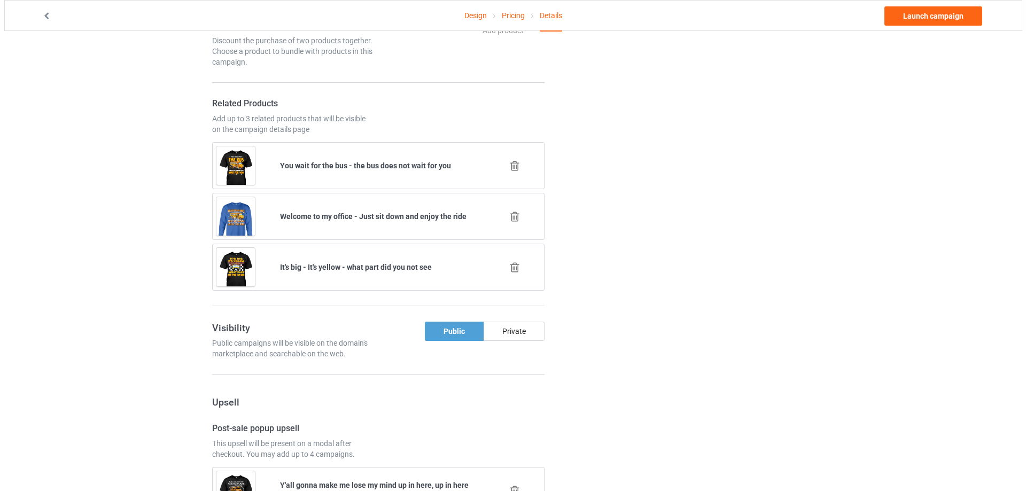
scroll to position [1292, 0]
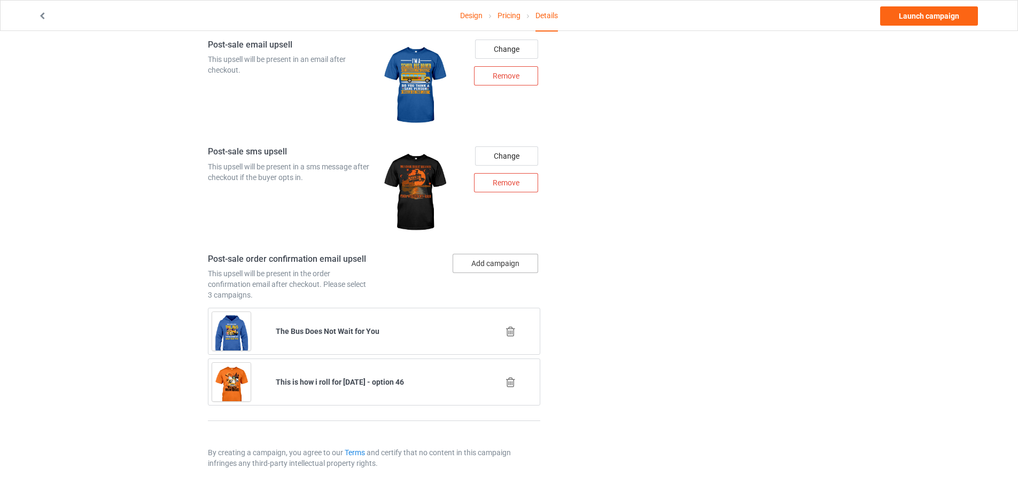
click at [490, 267] on button "Add campaign" at bounding box center [496, 263] width 86 height 19
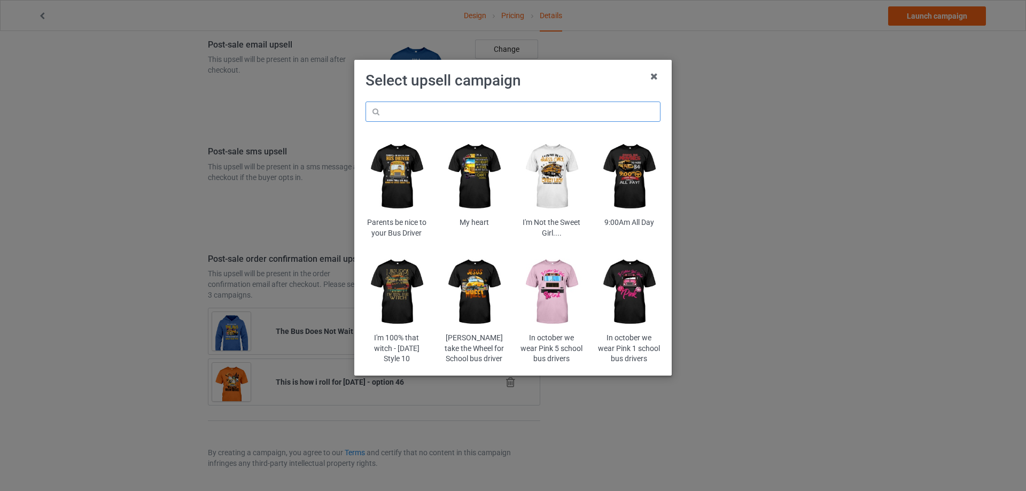
click at [496, 116] on input "text" at bounding box center [513, 112] width 295 height 20
type input "big yellow"
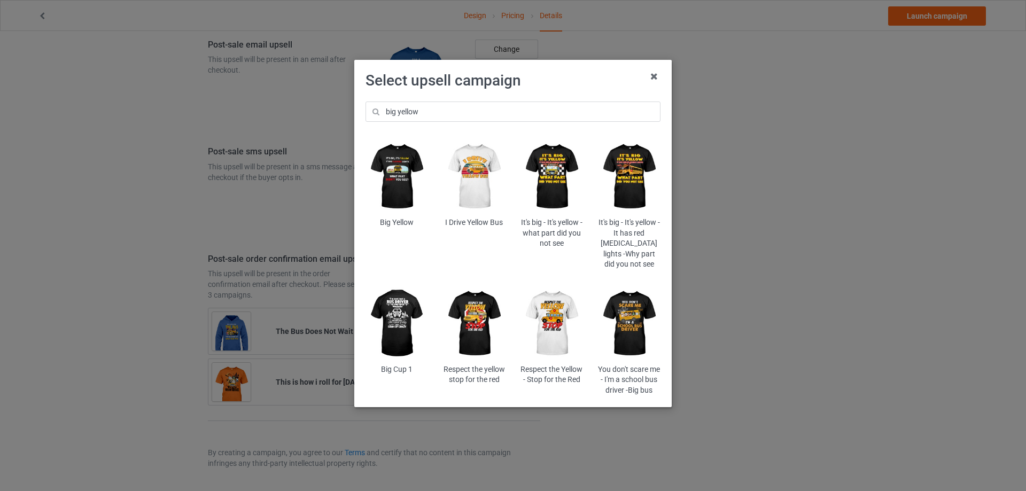
click at [540, 180] on img at bounding box center [552, 177] width 63 height 78
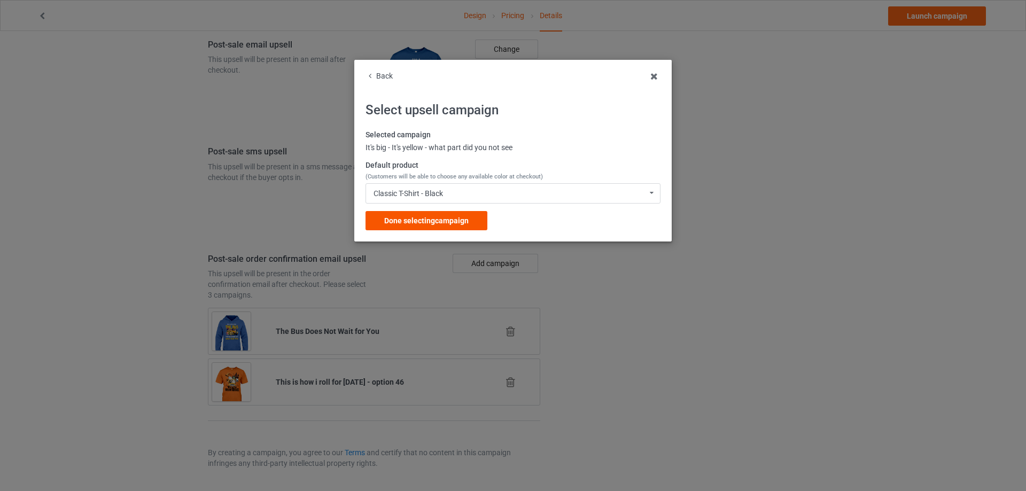
click at [433, 219] on span "Done selecting campaign" at bounding box center [426, 221] width 84 height 9
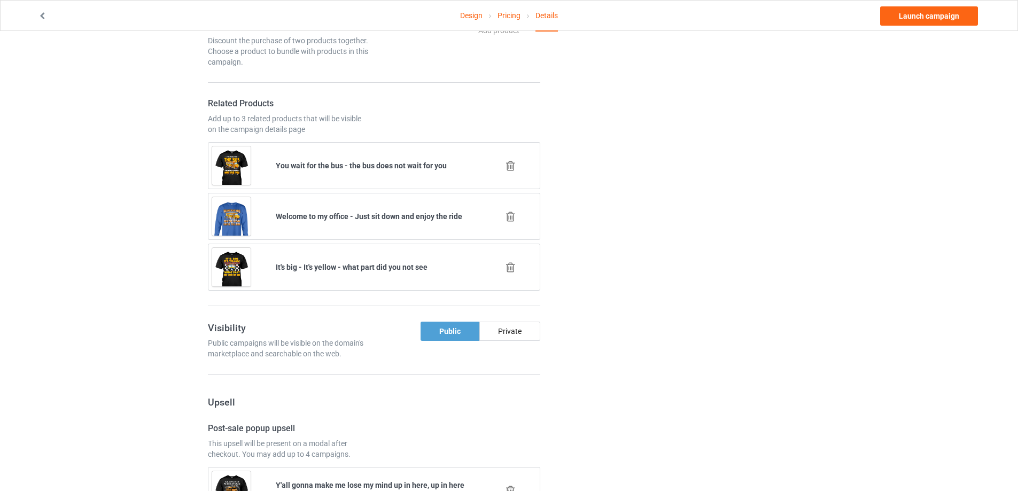
scroll to position [756, 0]
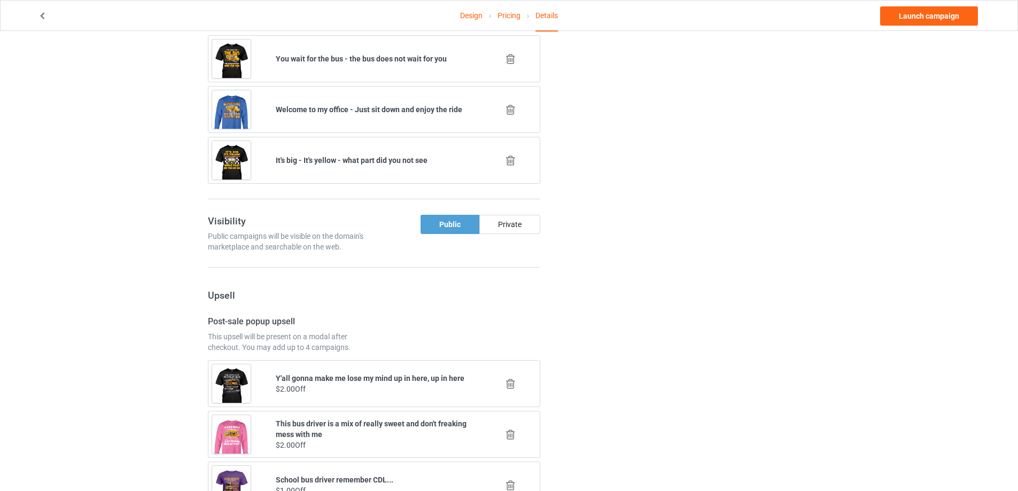
click at [513, 165] on icon at bounding box center [510, 160] width 13 height 11
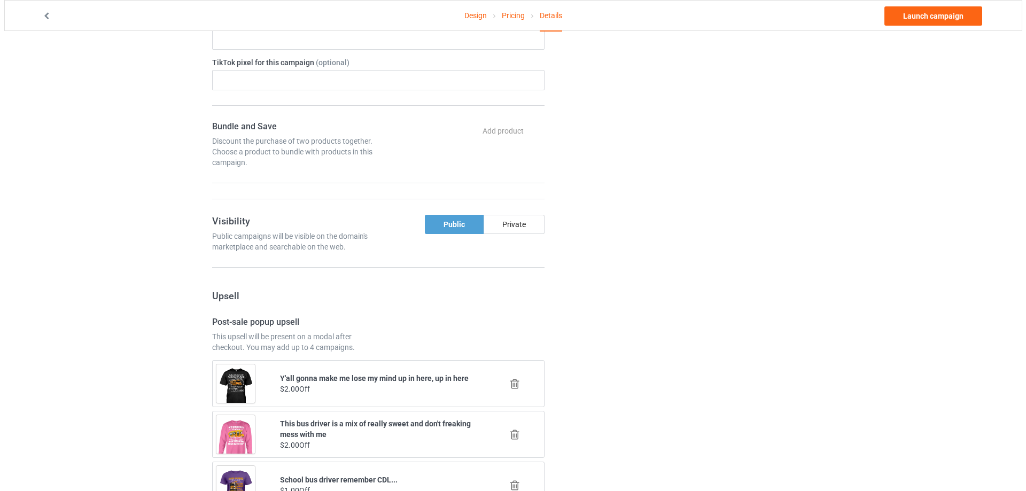
scroll to position [706, 0]
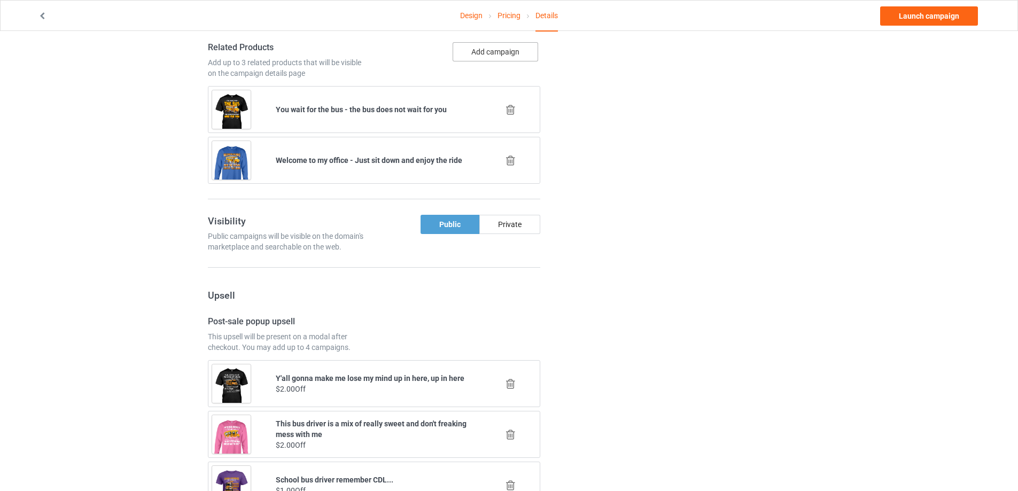
click at [500, 53] on button "Add campaign" at bounding box center [496, 51] width 86 height 19
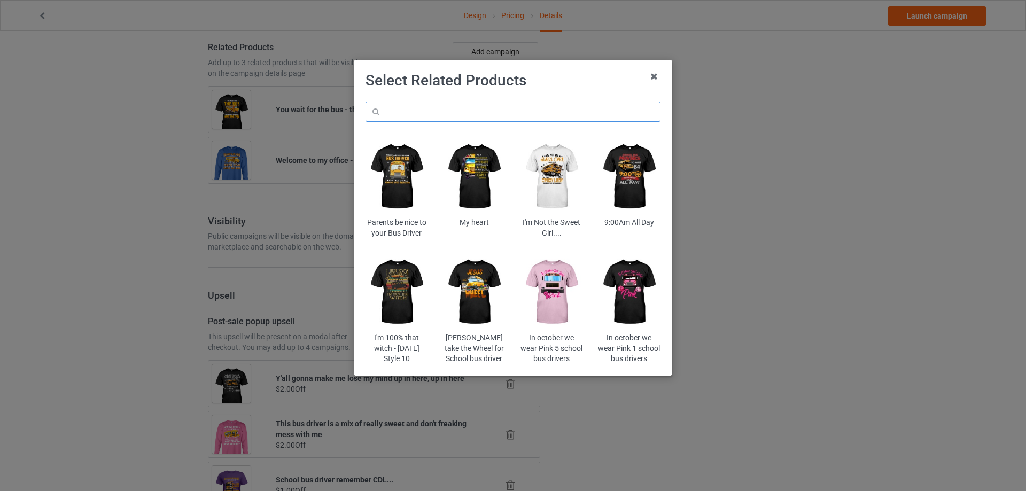
click at [470, 110] on input "text" at bounding box center [513, 112] width 295 height 20
paste input "myb"
type input "myb"
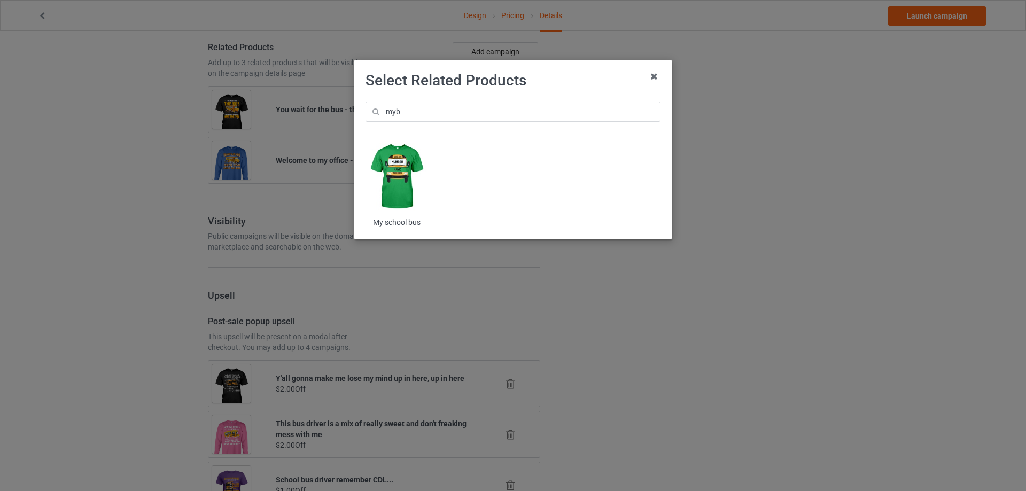
drag, startPoint x: 403, startPoint y: 159, endPoint x: 396, endPoint y: 164, distance: 8.2
click at [396, 164] on img at bounding box center [397, 177] width 63 height 78
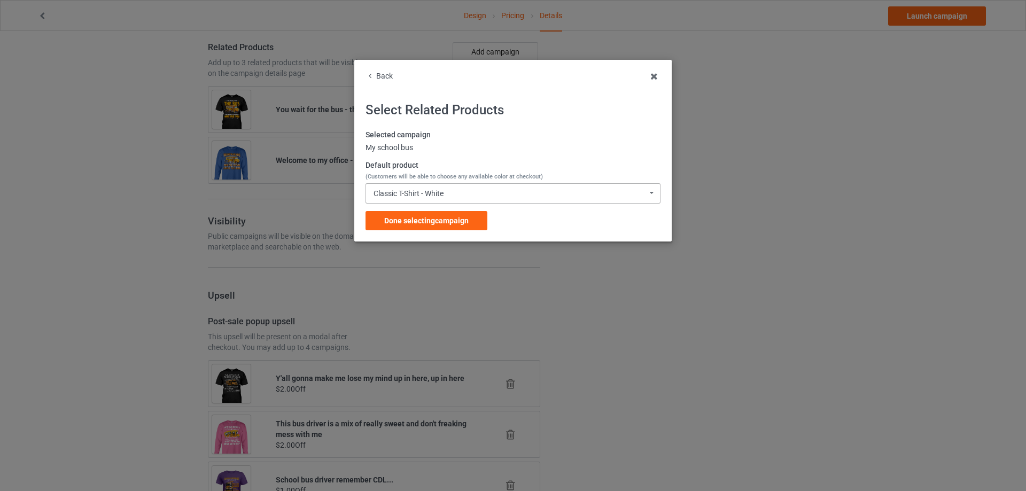
click at [424, 192] on div "Classic T-Shirt - White" at bounding box center [409, 193] width 70 height 7
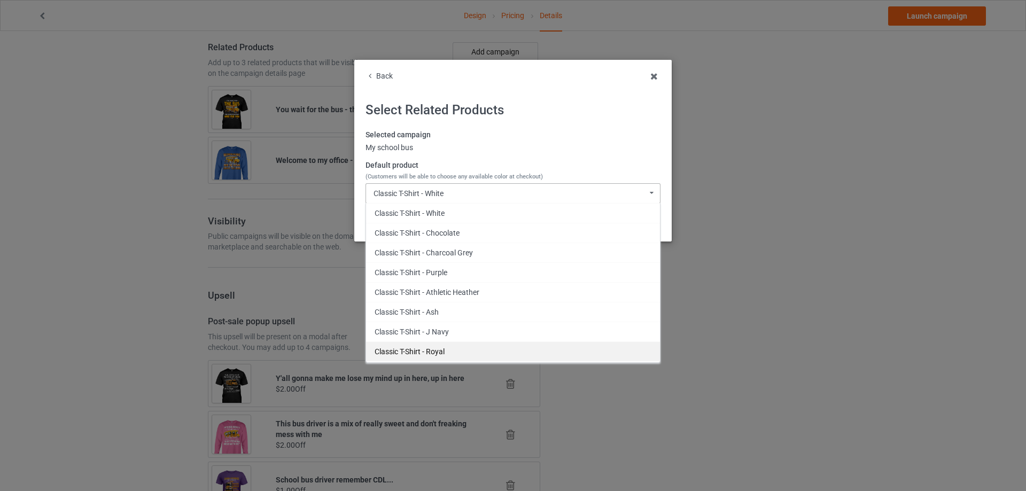
click at [437, 345] on div "Classic T-Shirt - Royal" at bounding box center [513, 352] width 294 height 20
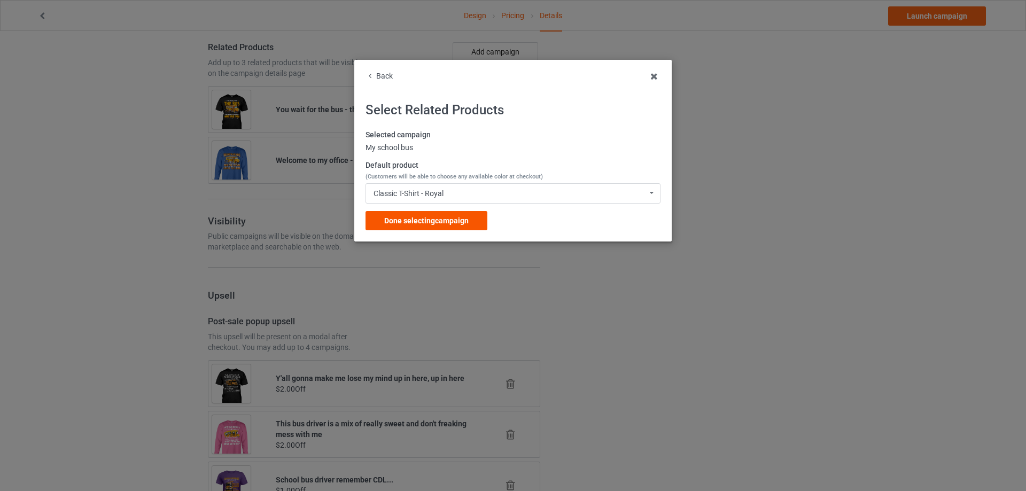
click at [438, 229] on div "Done selecting campaign" at bounding box center [427, 220] width 122 height 19
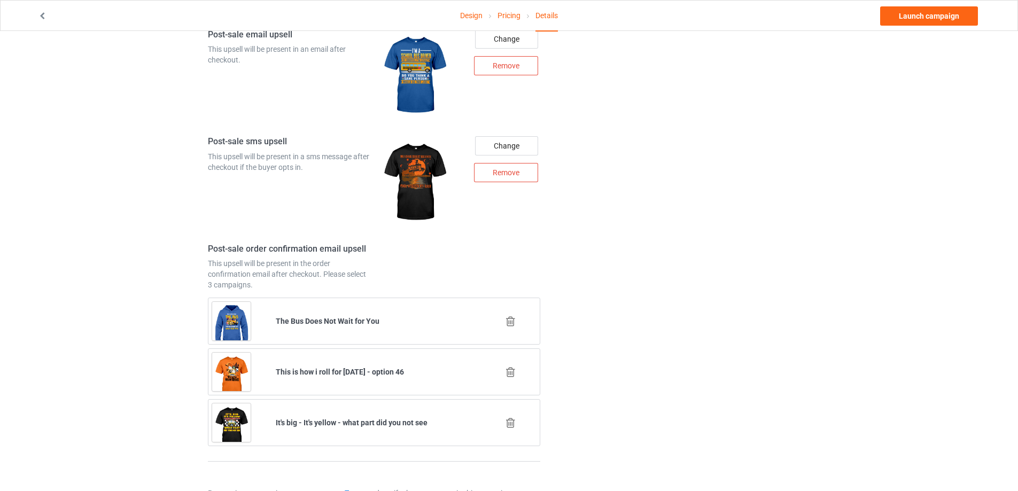
scroll to position [1342, 0]
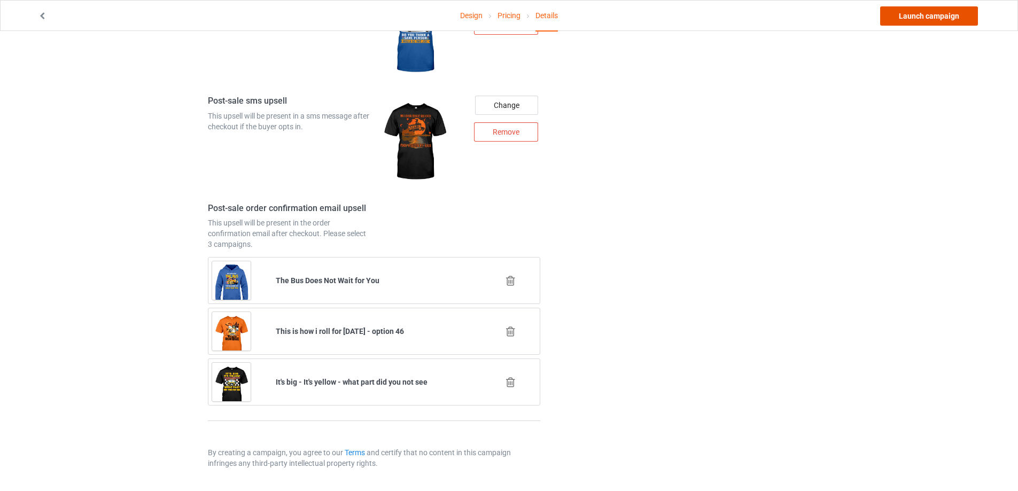
click at [958, 18] on link "Launch campaign" at bounding box center [930, 15] width 98 height 19
